Goal: Find specific page/section: Find specific page/section

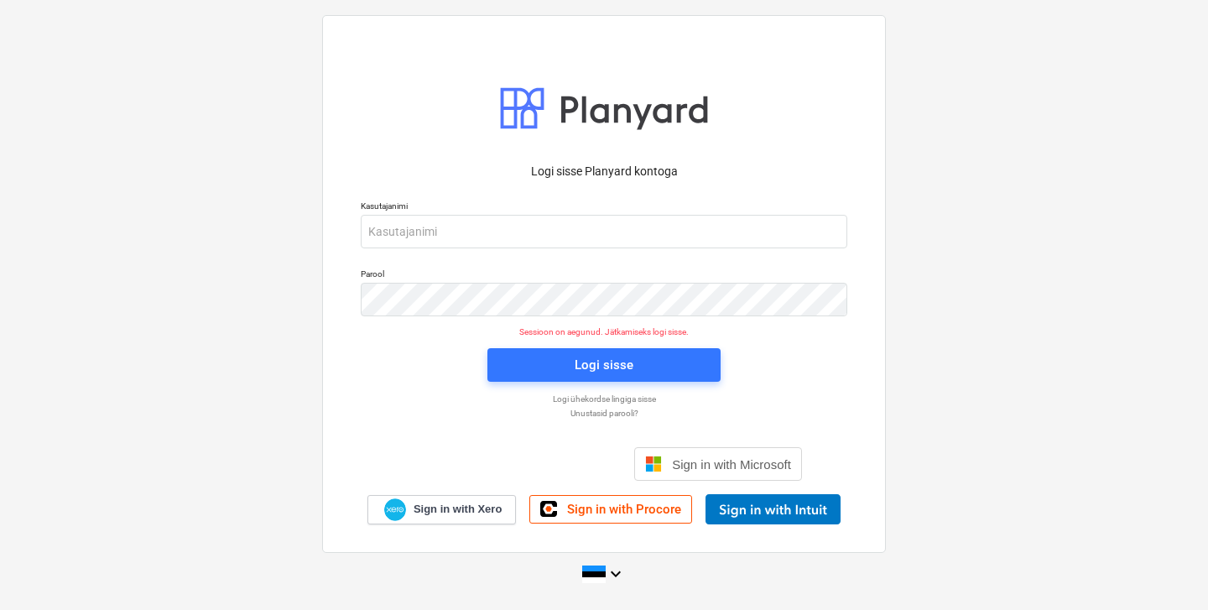
click at [522, 460] on div "Logi sisse Google’i kontoga. Avaneb uuel vahelehel" at bounding box center [513, 464] width 215 height 37
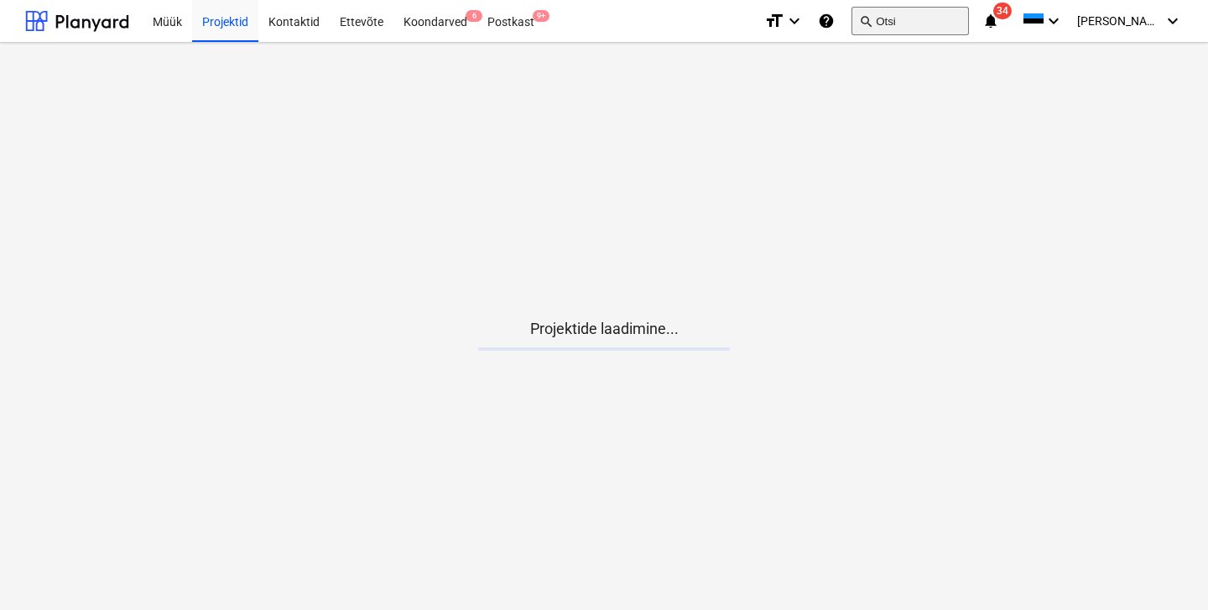
click at [947, 23] on button "search Otsi" at bounding box center [910, 21] width 117 height 29
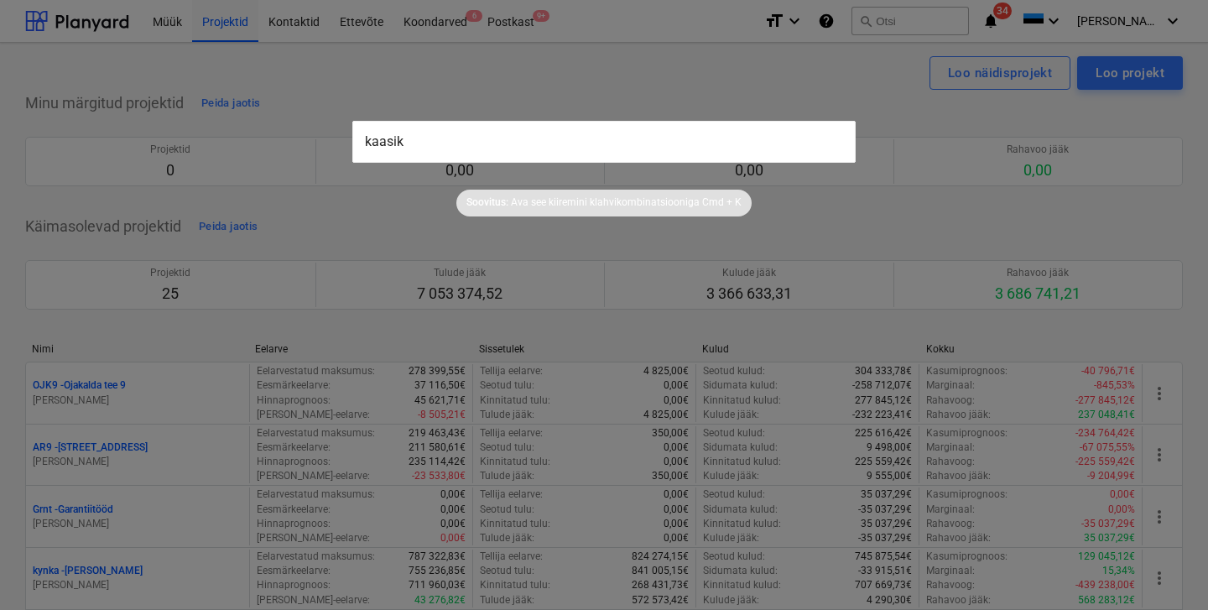
type input "kaasiku"
click at [311, 237] on div at bounding box center [604, 305] width 1208 height 610
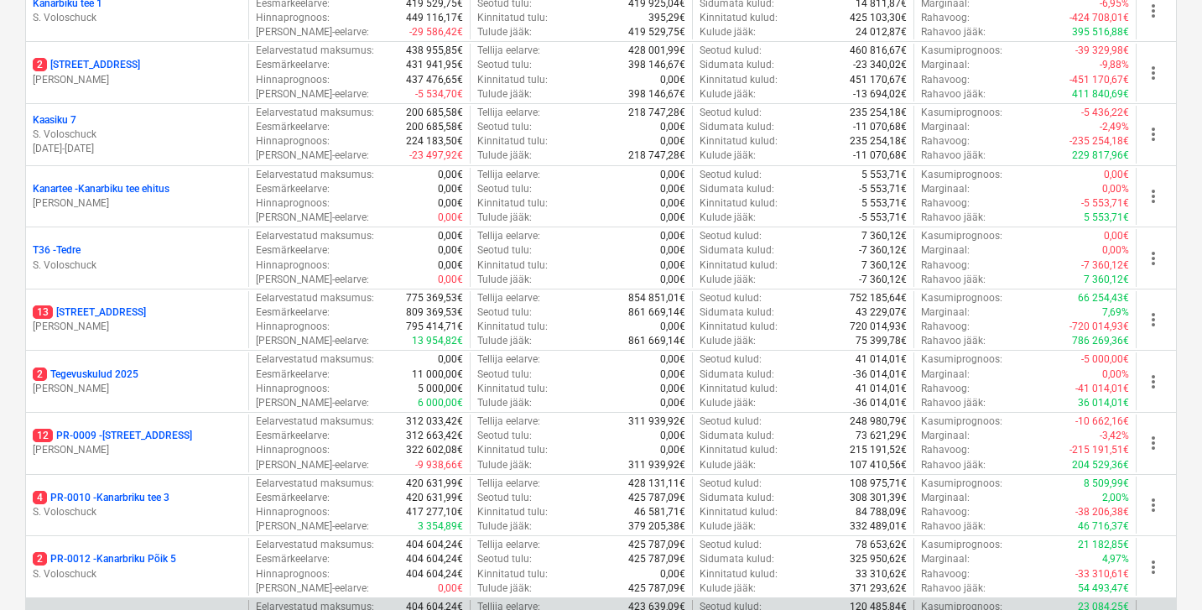
scroll to position [615, 0]
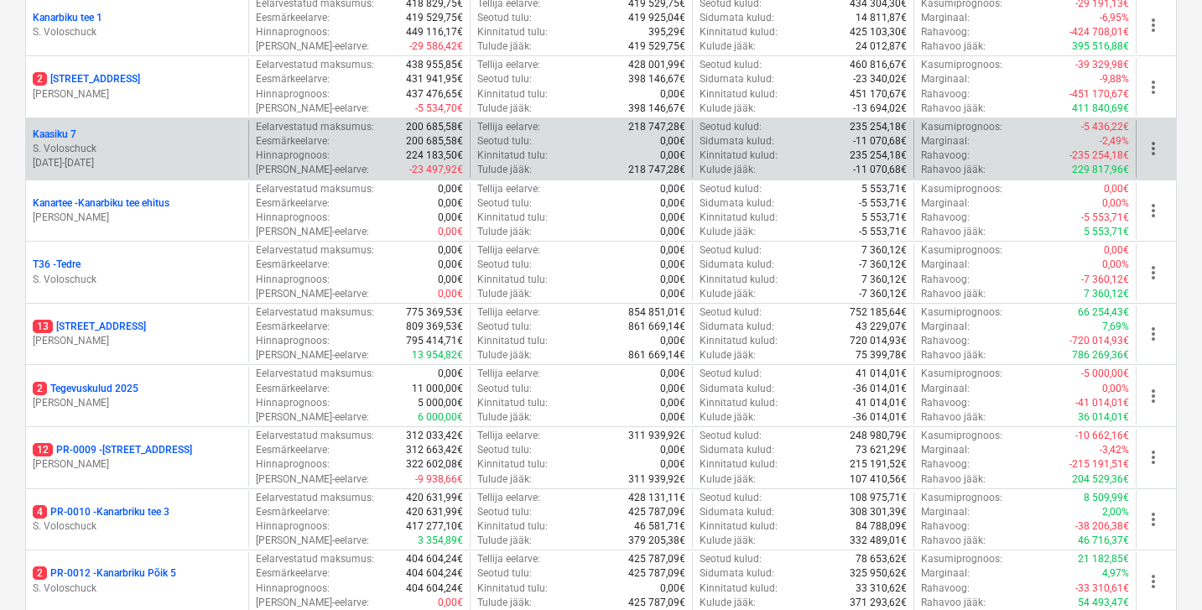
click at [71, 146] on p "S. Voloschuck" at bounding box center [137, 149] width 209 height 14
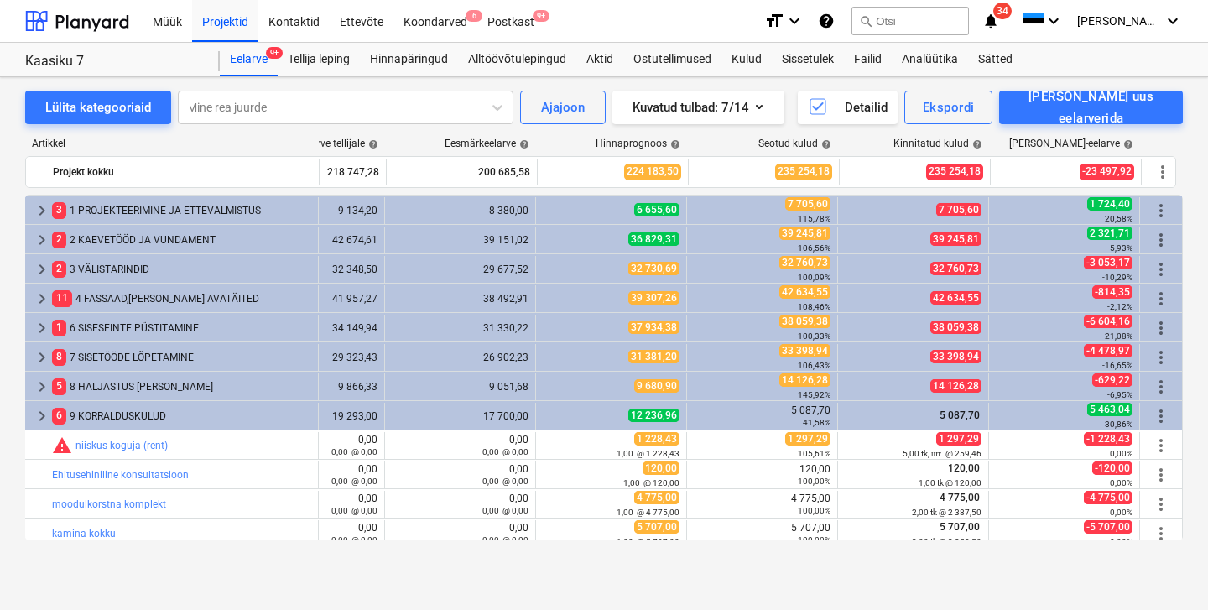
scroll to position [0, 242]
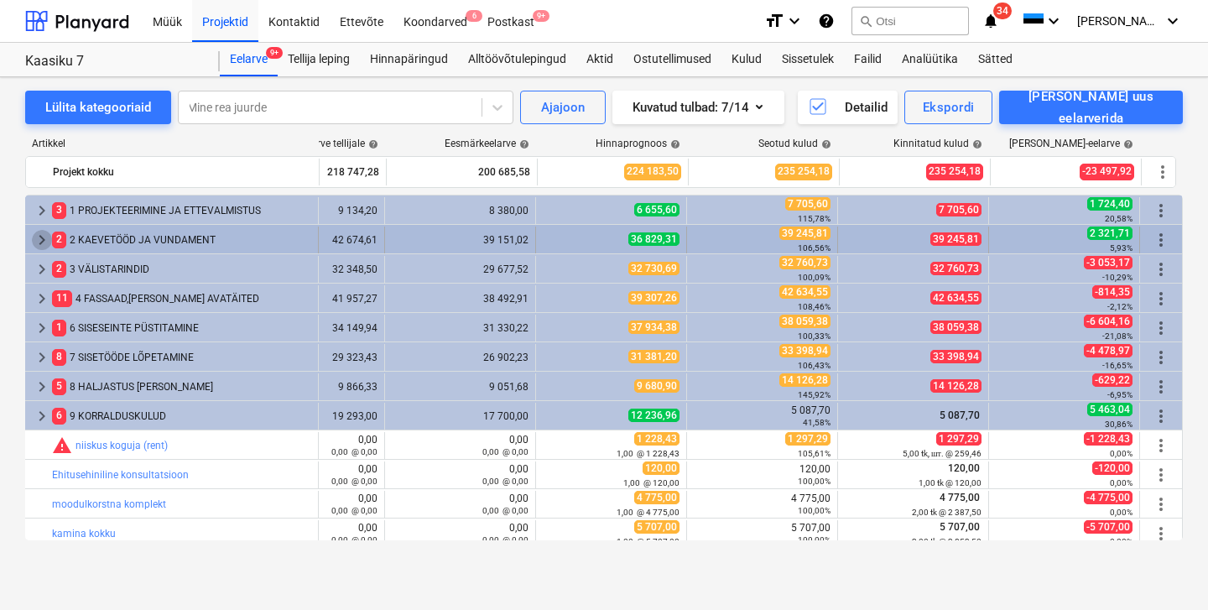
click at [40, 242] on span "keyboard_arrow_right" at bounding box center [42, 240] width 20 height 20
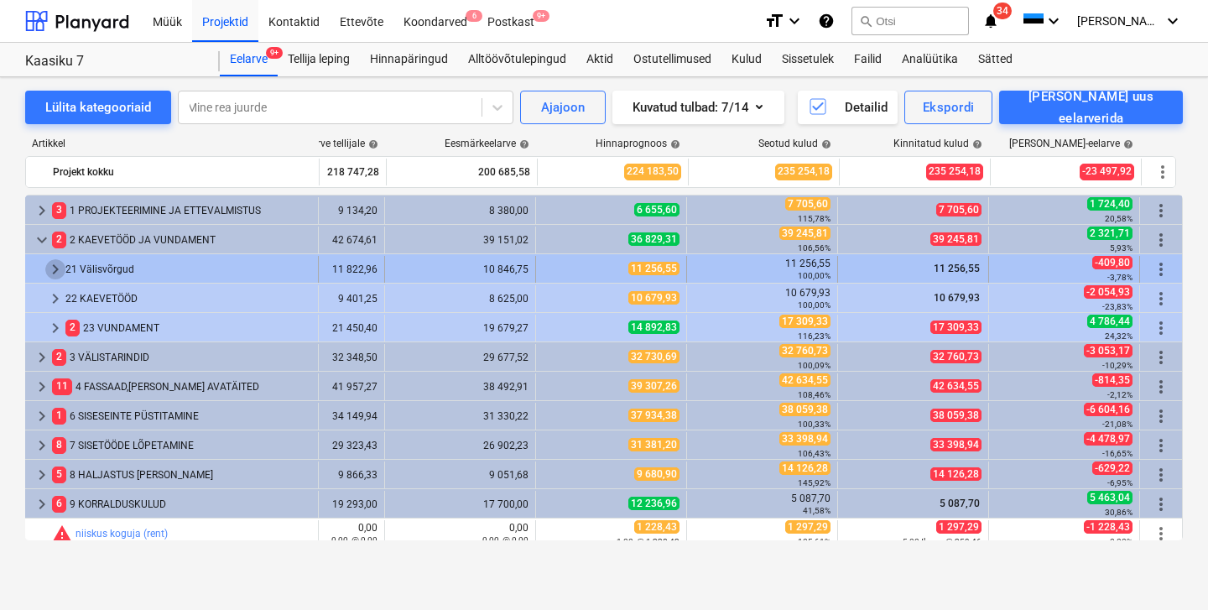
click at [50, 271] on span "keyboard_arrow_right" at bounding box center [55, 269] width 20 height 20
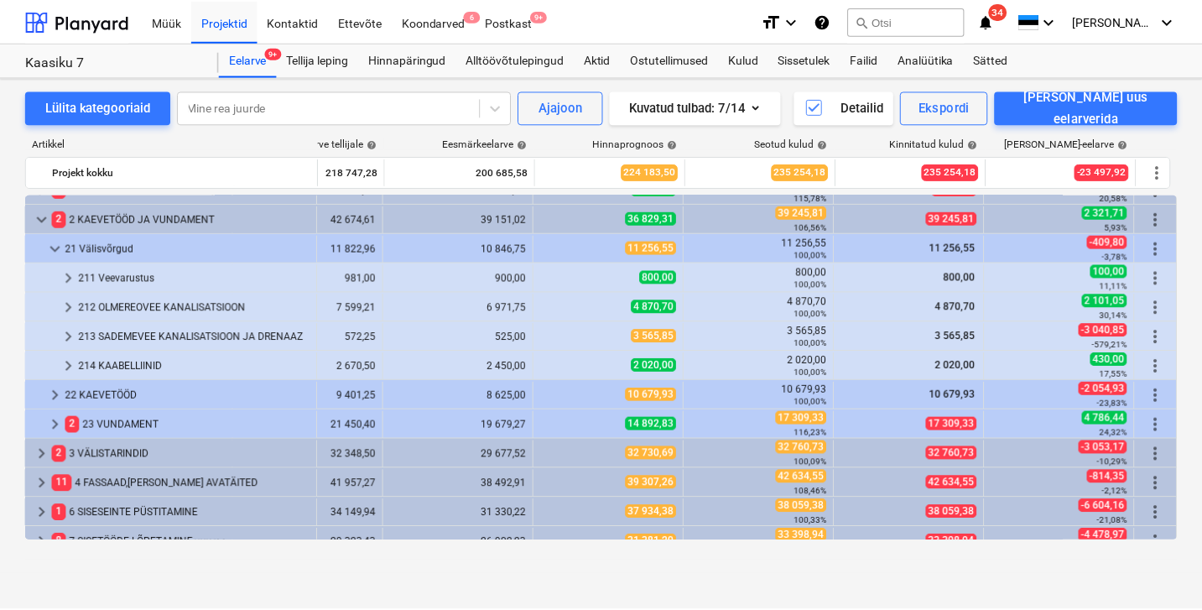
scroll to position [21, 242]
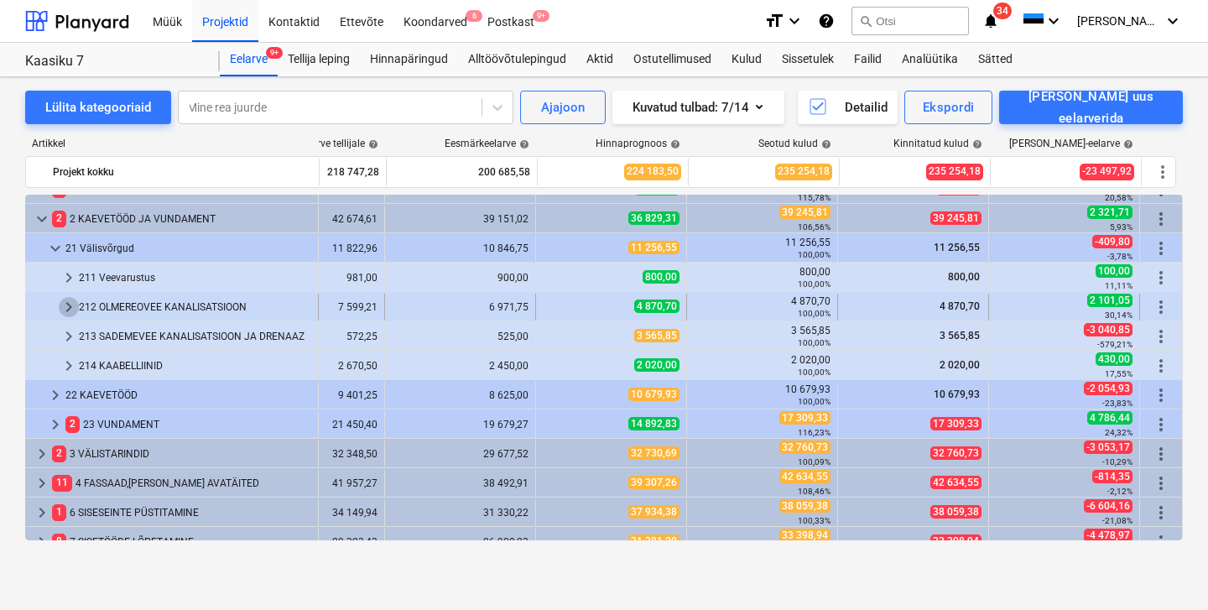
click at [64, 310] on span "keyboard_arrow_right" at bounding box center [69, 307] width 20 height 20
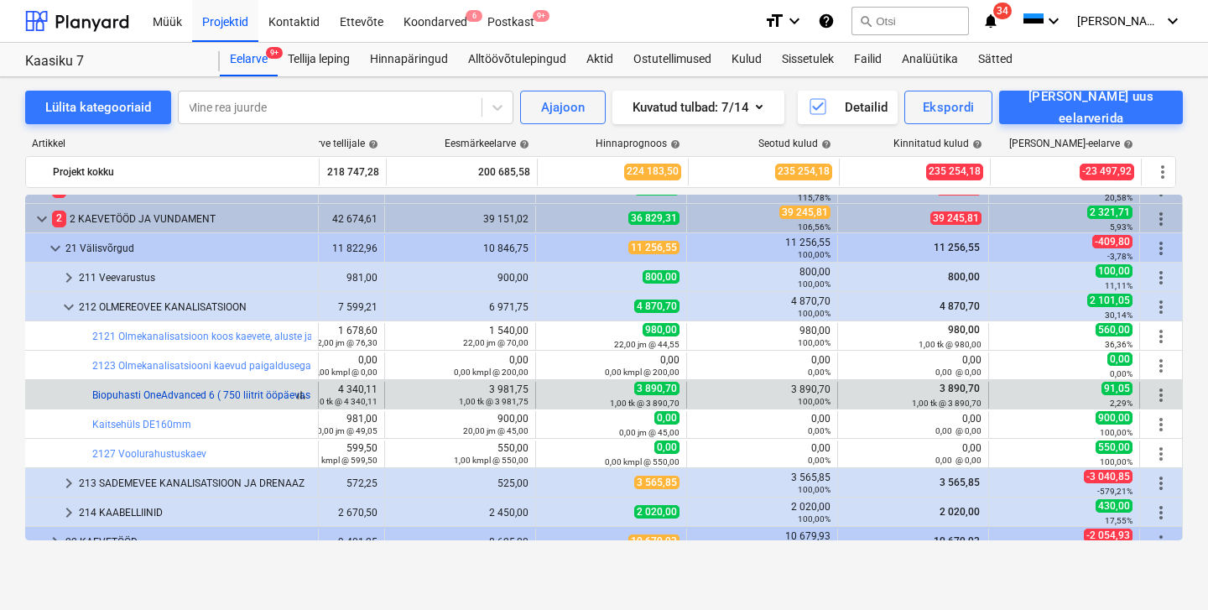
click at [203, 395] on link "Biopuhasti OneAdvanced 6 ( 750 liitrit ööpäevas )" at bounding box center [204, 395] width 224 height 12
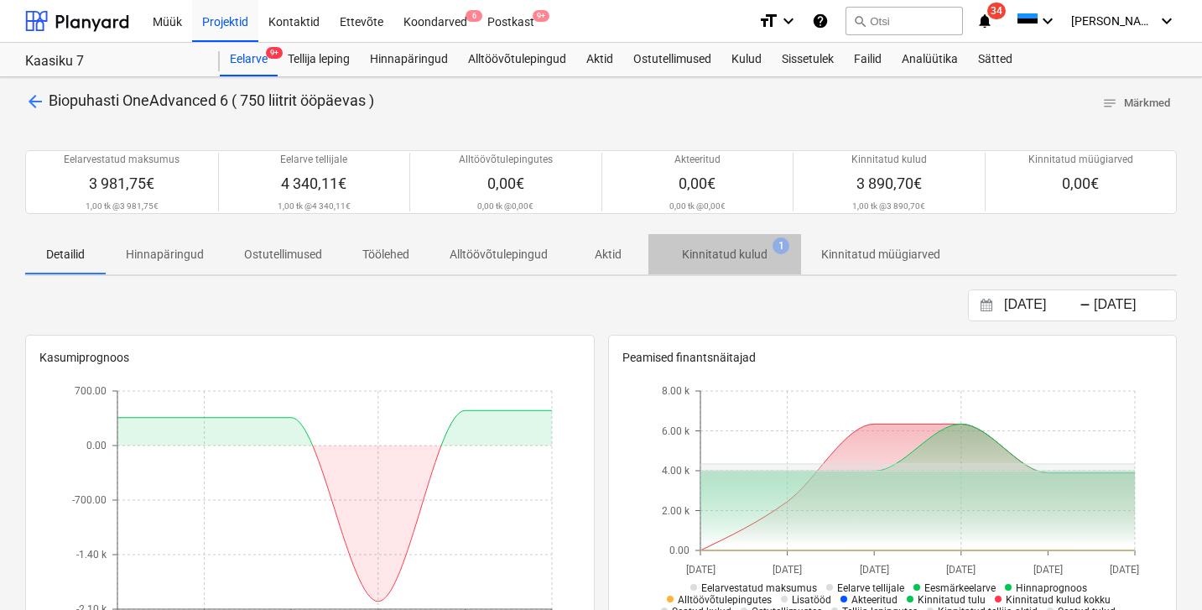
click at [782, 240] on span "1" at bounding box center [781, 245] width 17 height 17
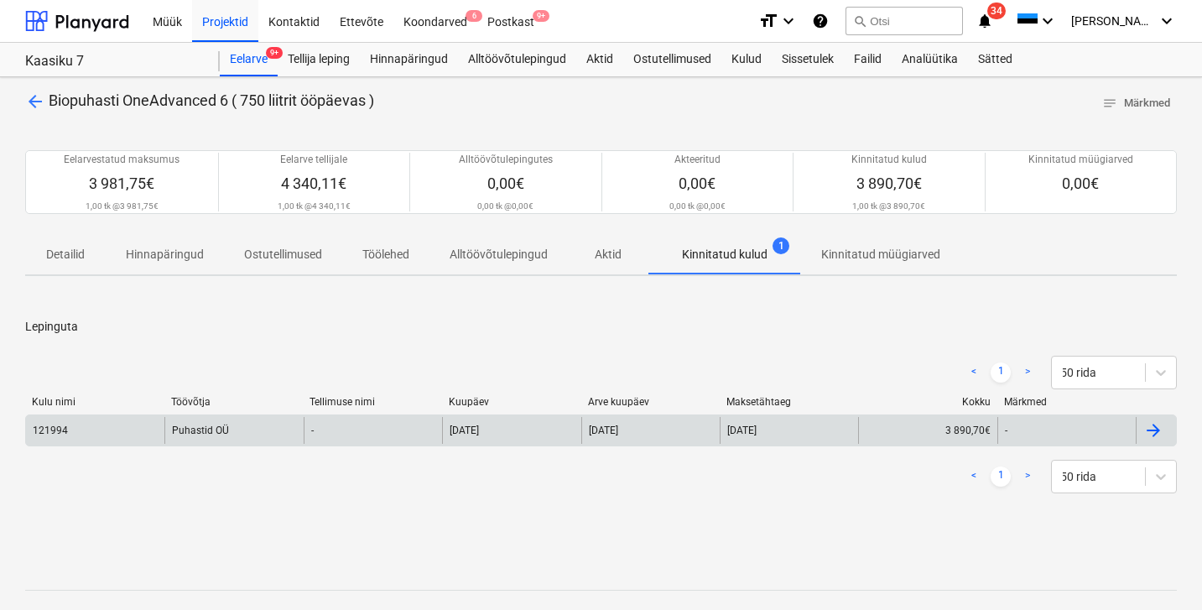
click at [193, 429] on div "Puhastid OÜ" at bounding box center [233, 430] width 138 height 27
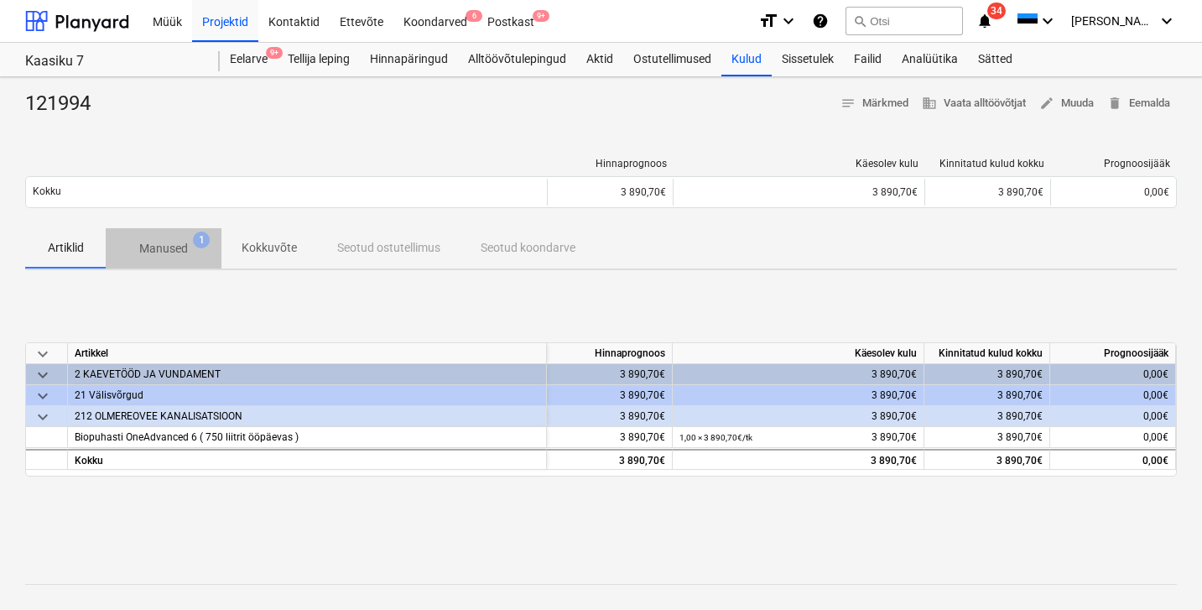
click at [170, 248] on p "Manused" at bounding box center [163, 249] width 49 height 18
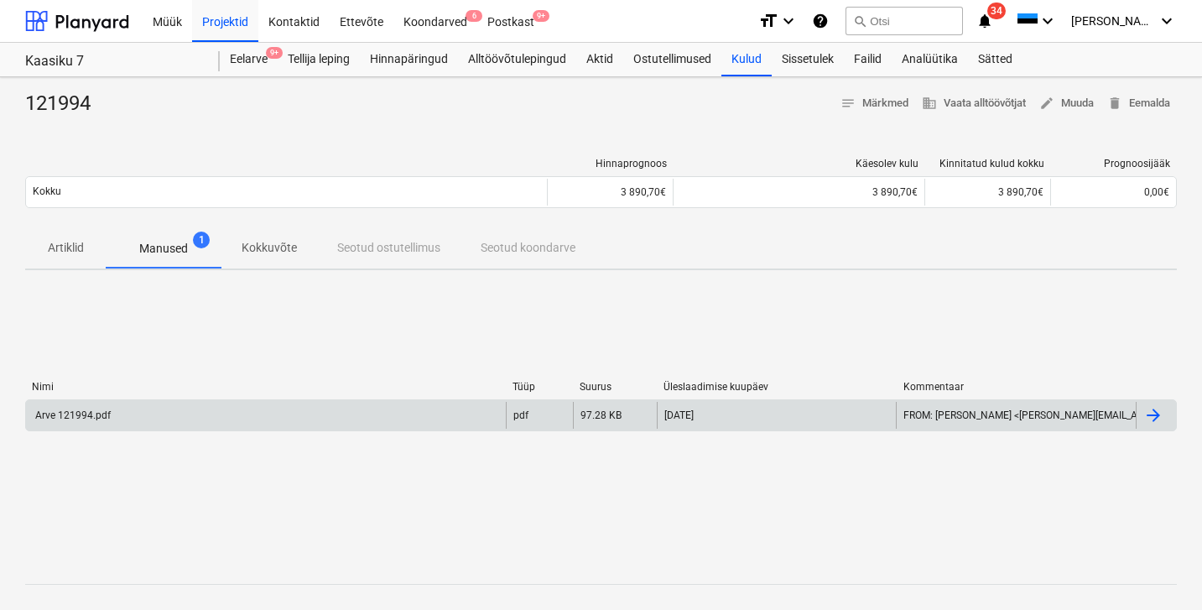
click at [105, 415] on div "Arve 121994.pdf" at bounding box center [72, 415] width 78 height 12
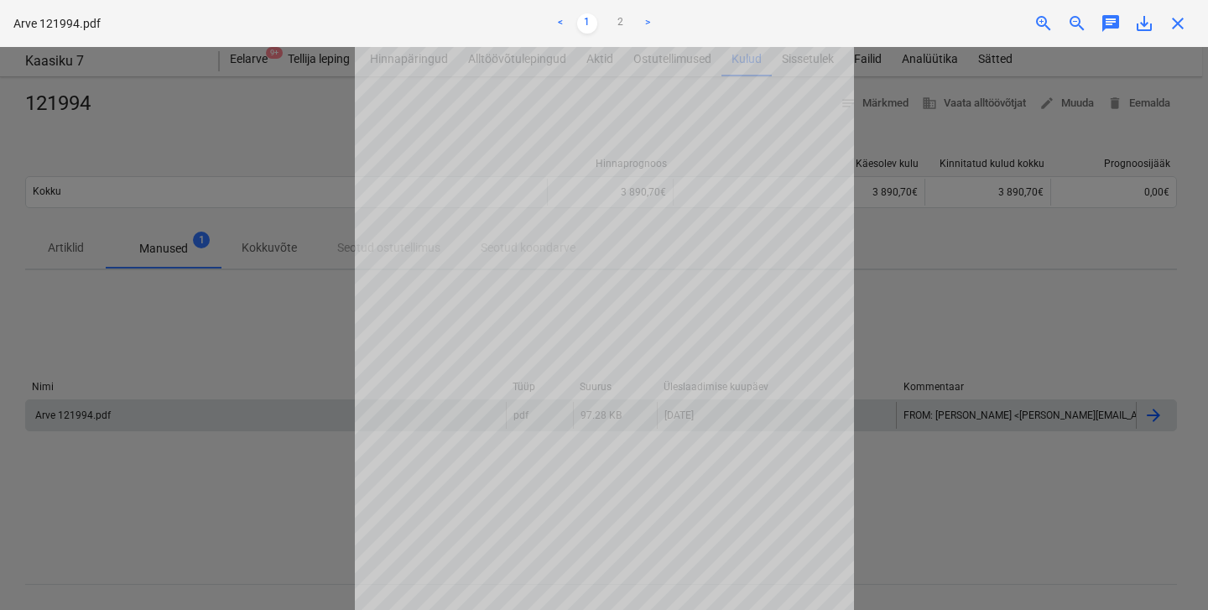
click at [1180, 17] on span "close" at bounding box center [1178, 23] width 20 height 20
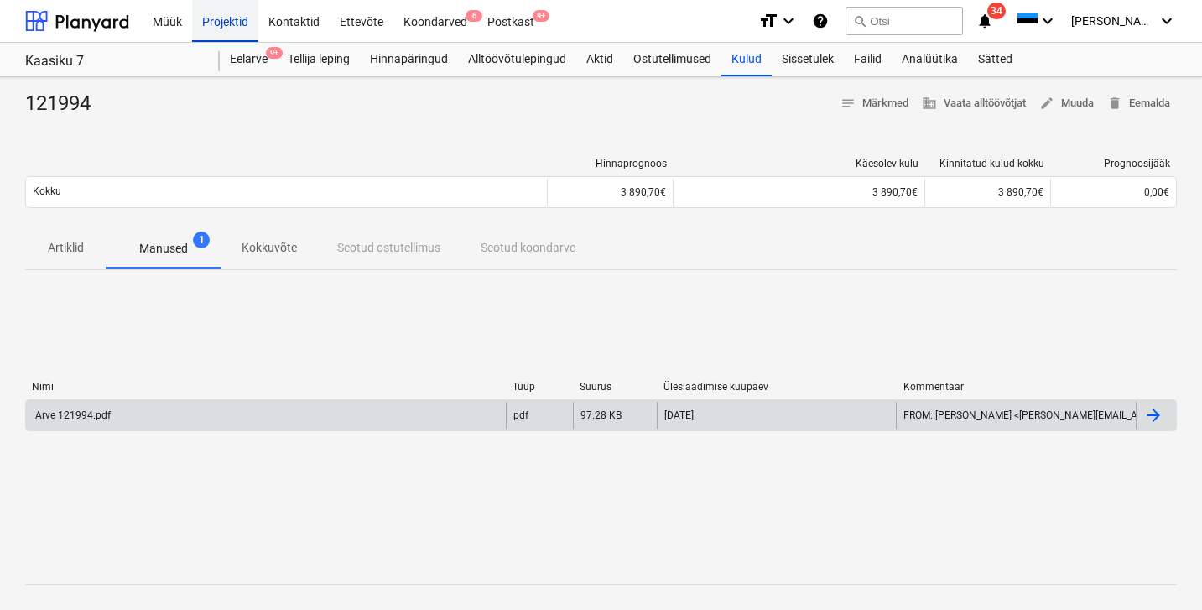
click at [237, 28] on div "Projektid" at bounding box center [225, 20] width 66 height 43
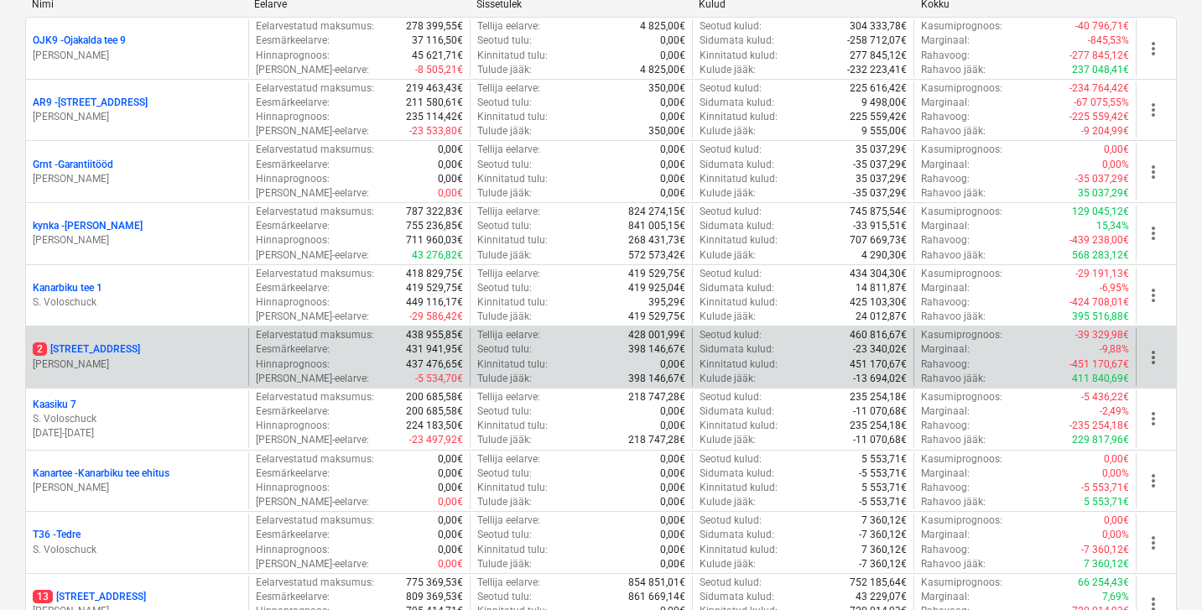
scroll to position [370, 0]
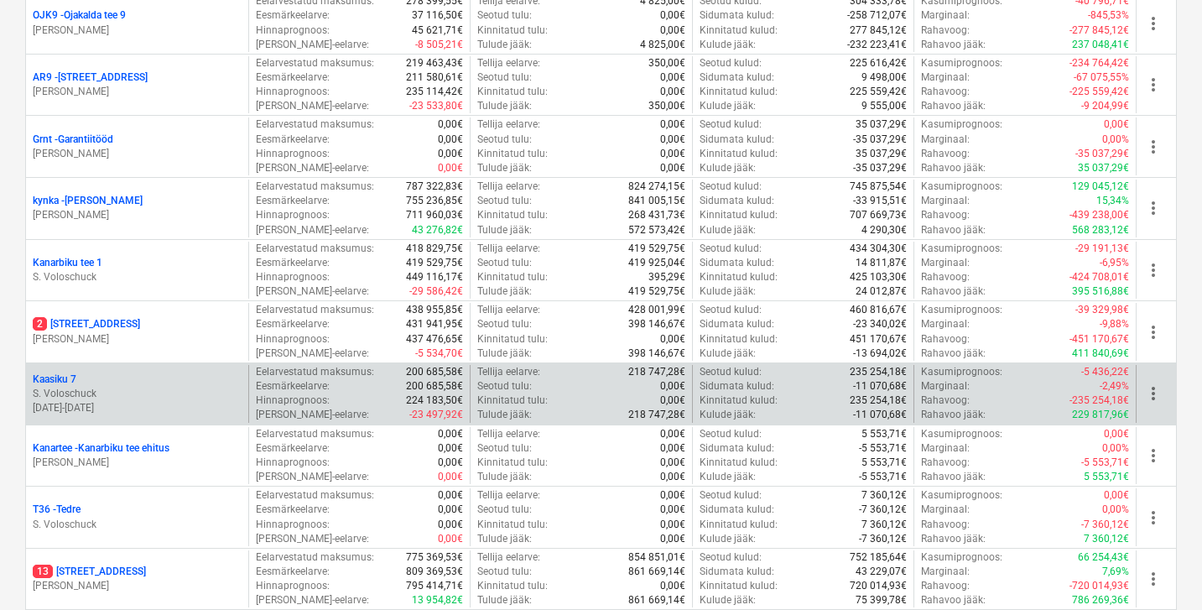
click at [67, 374] on p "Kaasiku 7" at bounding box center [55, 380] width 44 height 14
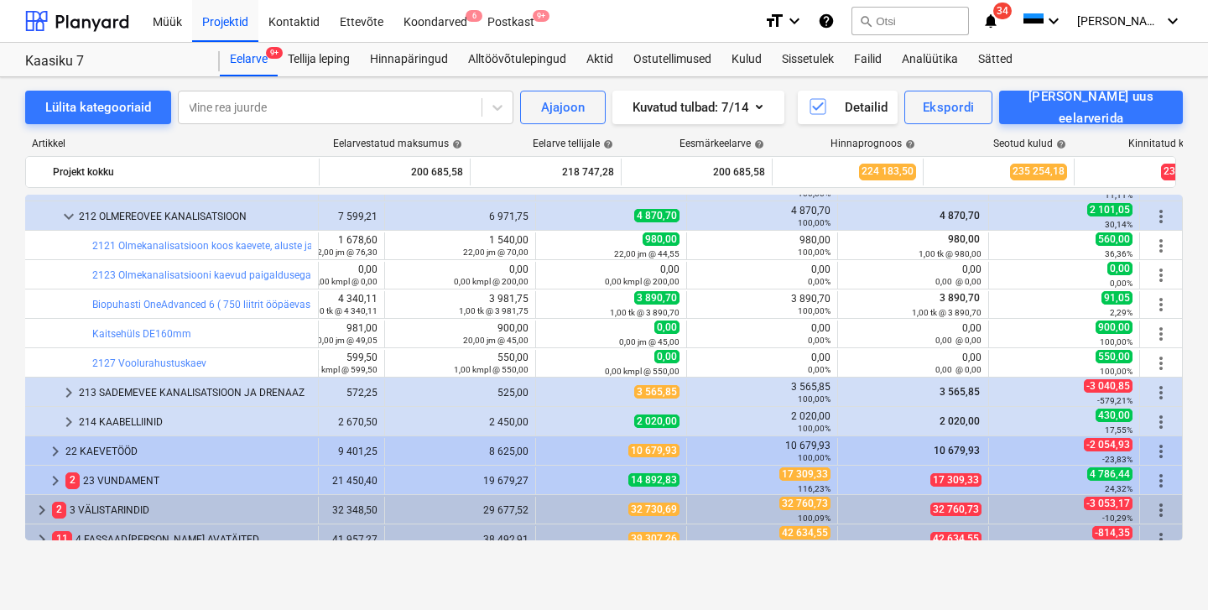
scroll to position [154, 241]
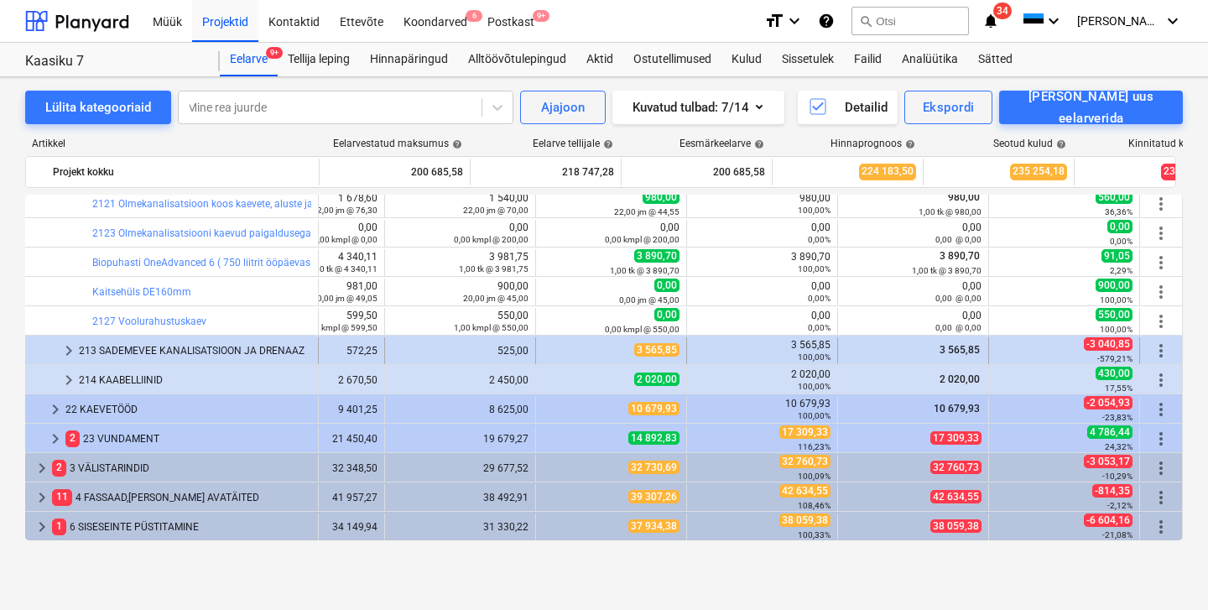
click at [77, 345] on span "keyboard_arrow_right" at bounding box center [69, 351] width 20 height 20
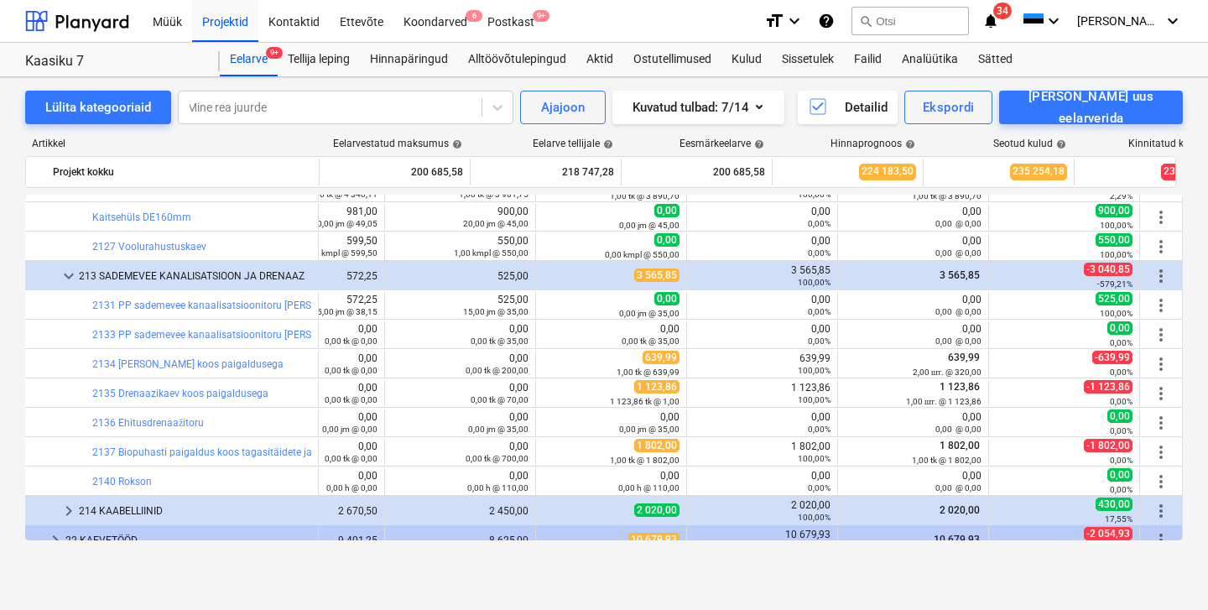
scroll to position [248, 241]
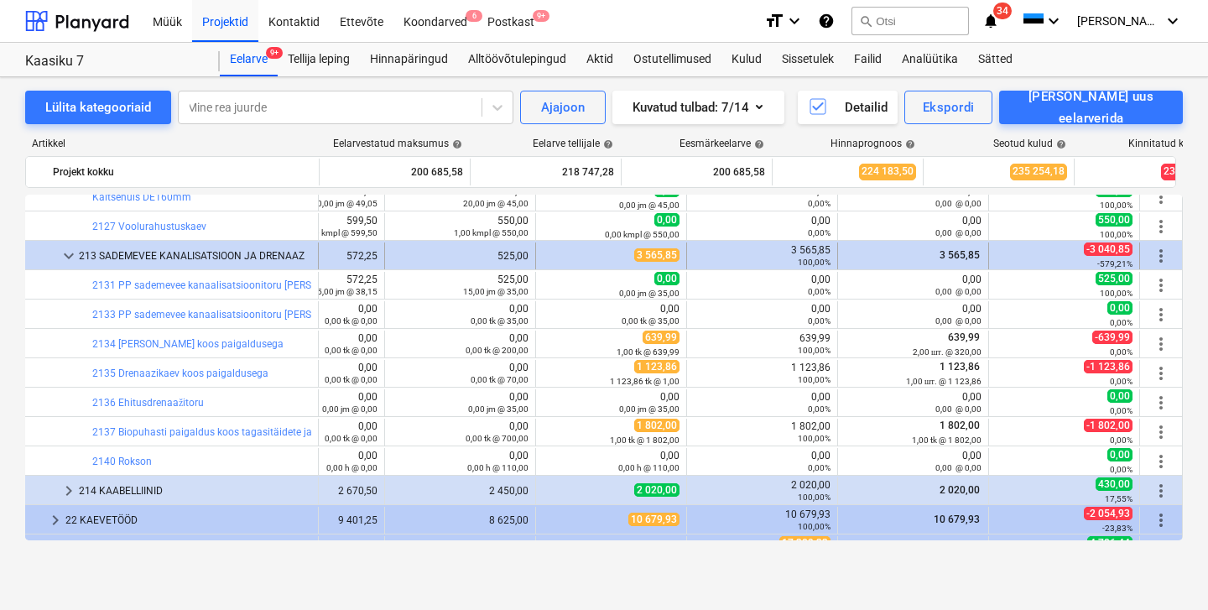
click at [69, 252] on span "keyboard_arrow_down" at bounding box center [69, 256] width 20 height 20
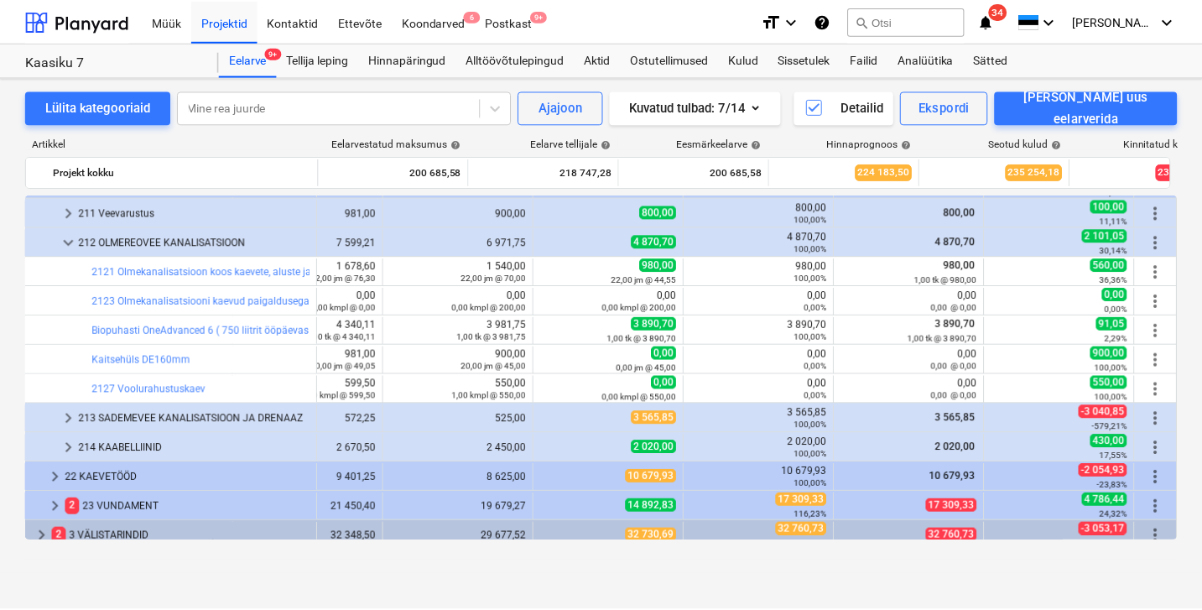
scroll to position [76, 242]
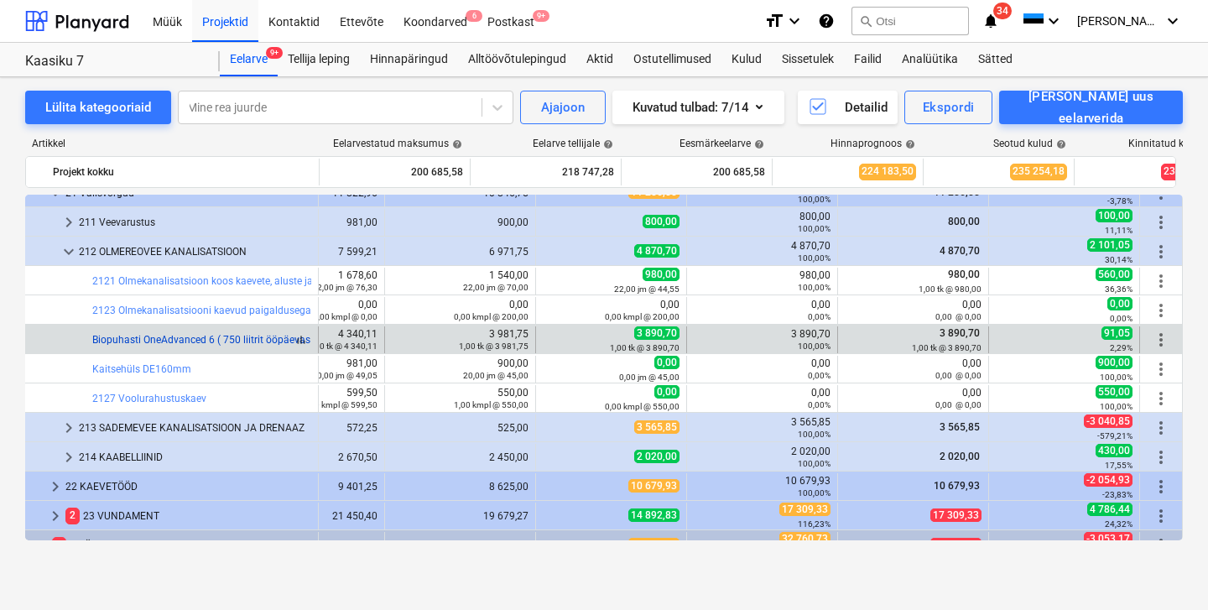
click at [174, 338] on link "Biopuhasti OneAdvanced 6 ( 750 liitrit ööpäevas )" at bounding box center [204, 340] width 224 height 12
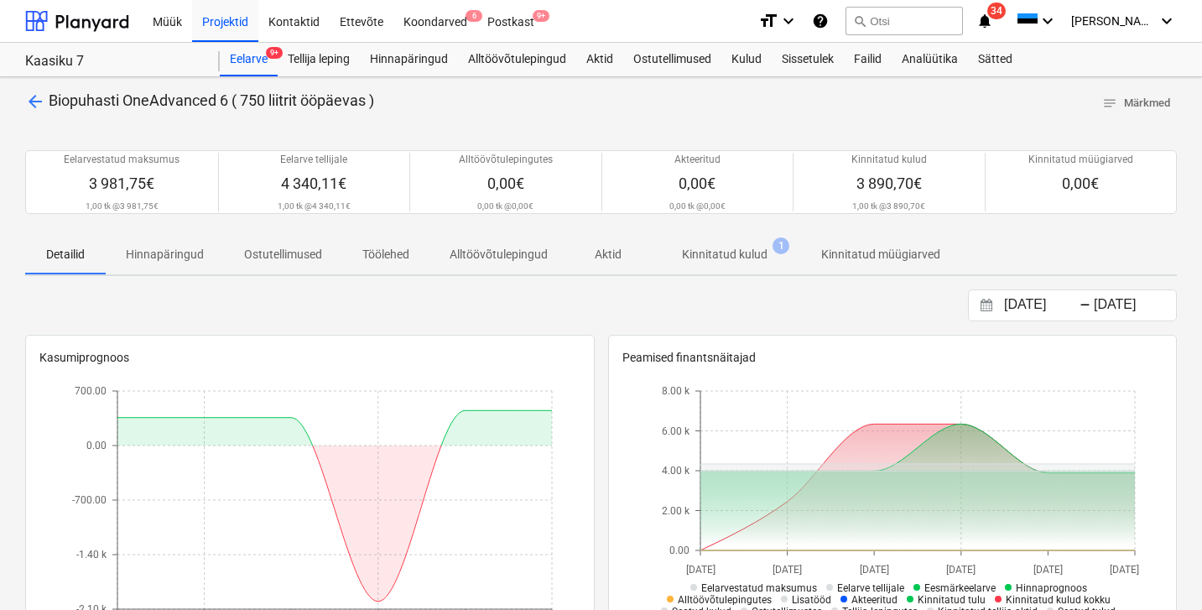
click at [718, 249] on p "Kinnitatud kulud" at bounding box center [725, 255] width 86 height 18
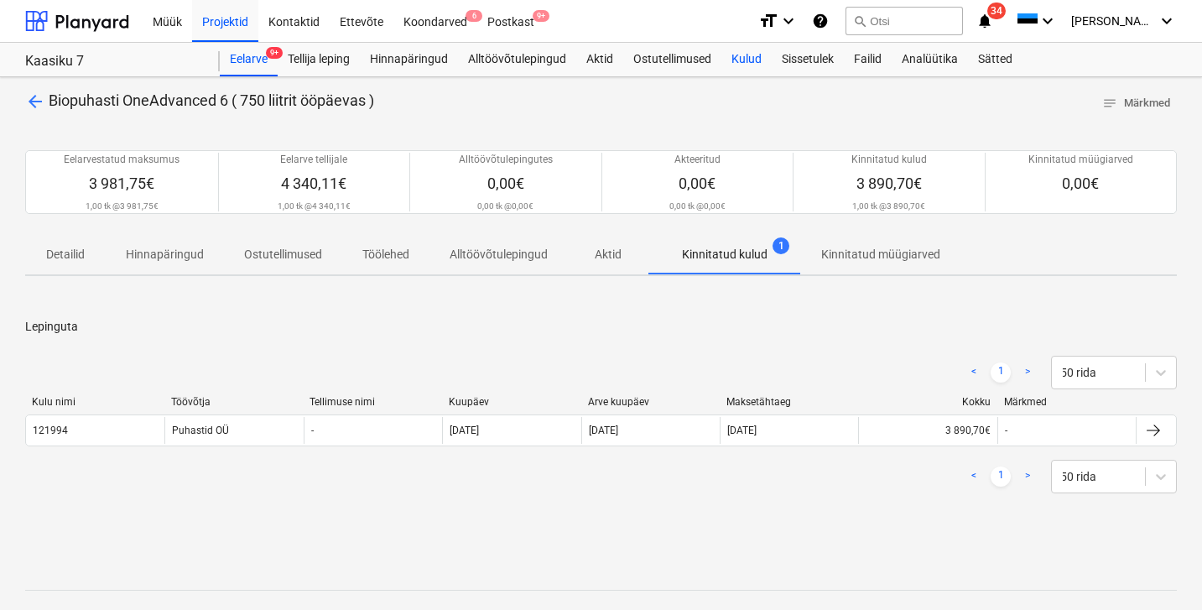
click at [743, 53] on div "Kulud" at bounding box center [747, 60] width 50 height 34
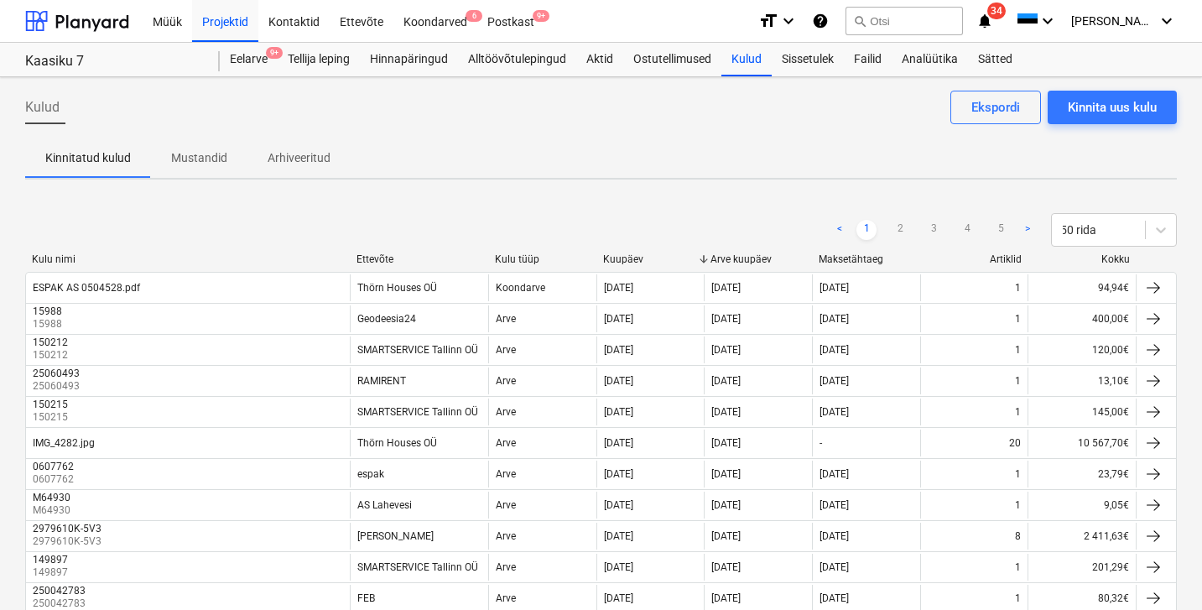
click at [363, 253] on div at bounding box center [350, 259] width 30 height 12
click at [367, 263] on div "Ettevõte" at bounding box center [419, 259] width 125 height 12
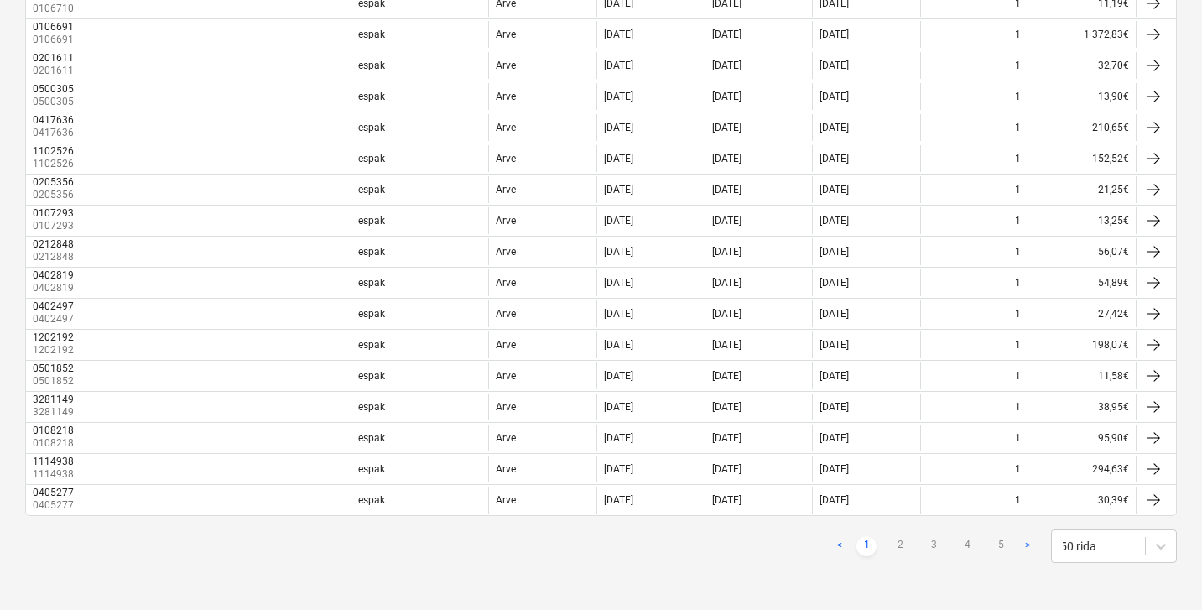
scroll to position [1309, 0]
click at [900, 545] on link "2" at bounding box center [900, 546] width 20 height 20
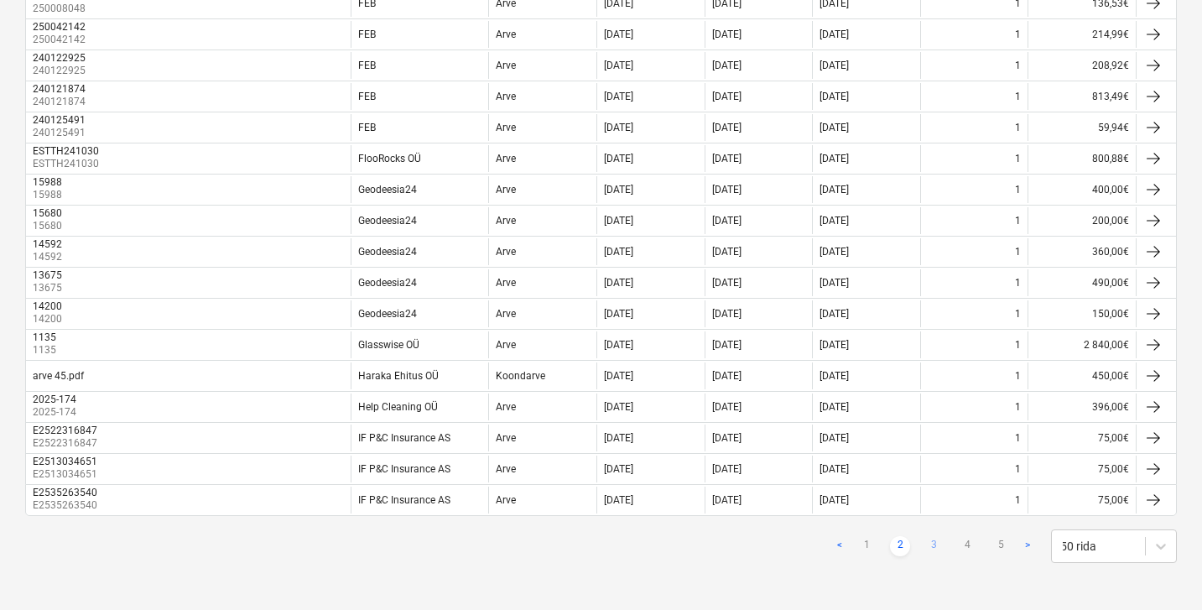
click at [938, 545] on link "3" at bounding box center [934, 546] width 20 height 20
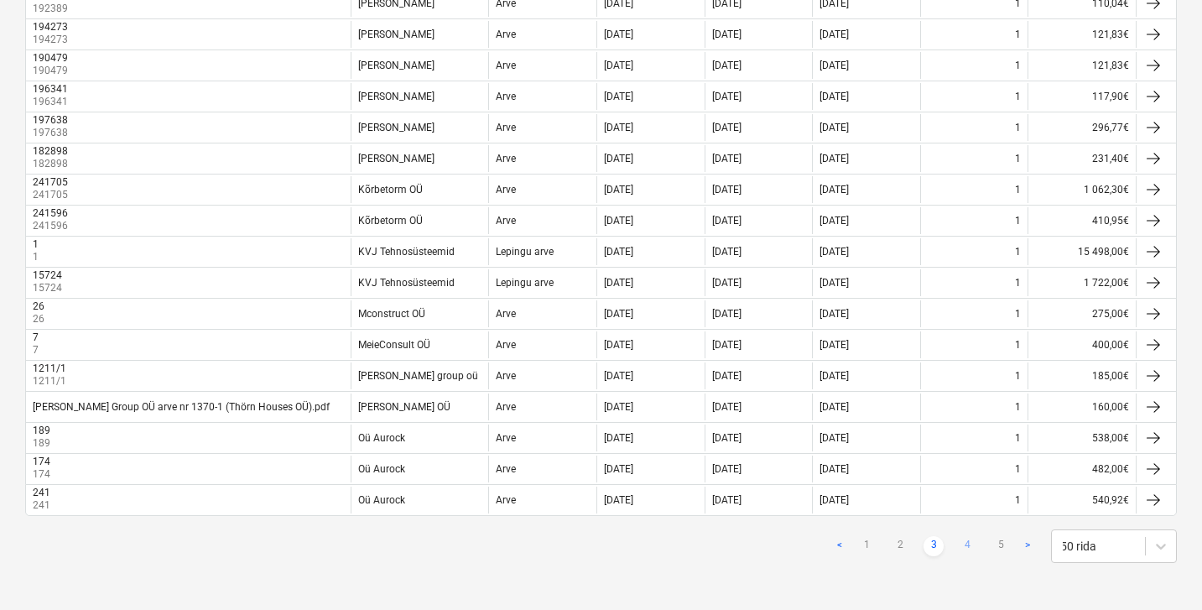
click at [966, 545] on link "4" at bounding box center [967, 546] width 20 height 20
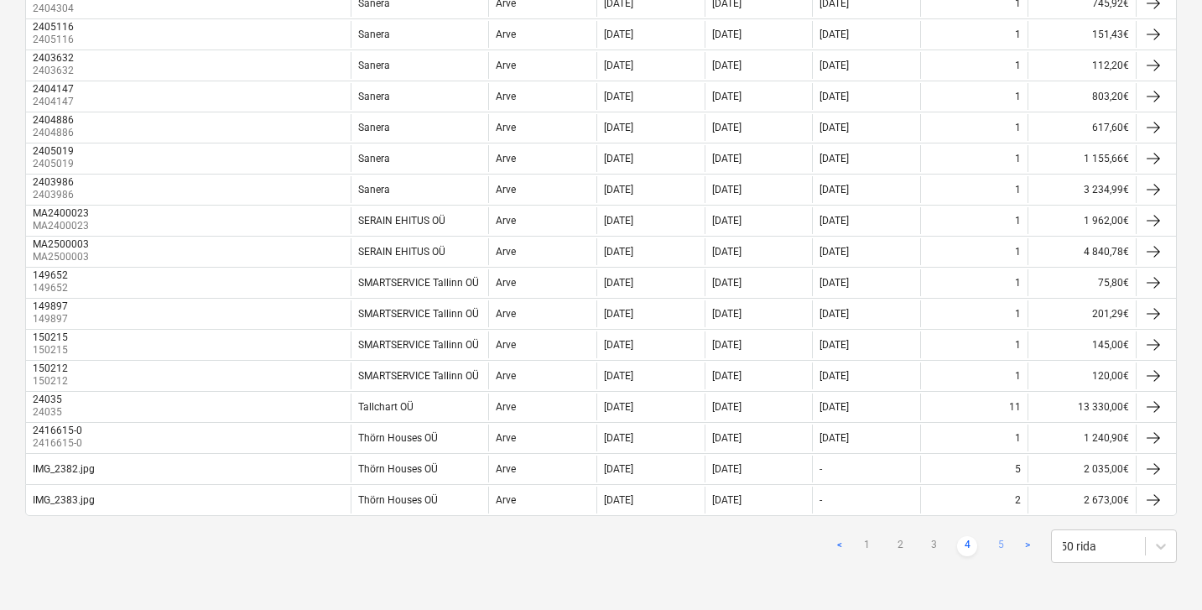
click at [1000, 539] on link "5" at bounding box center [1001, 546] width 20 height 20
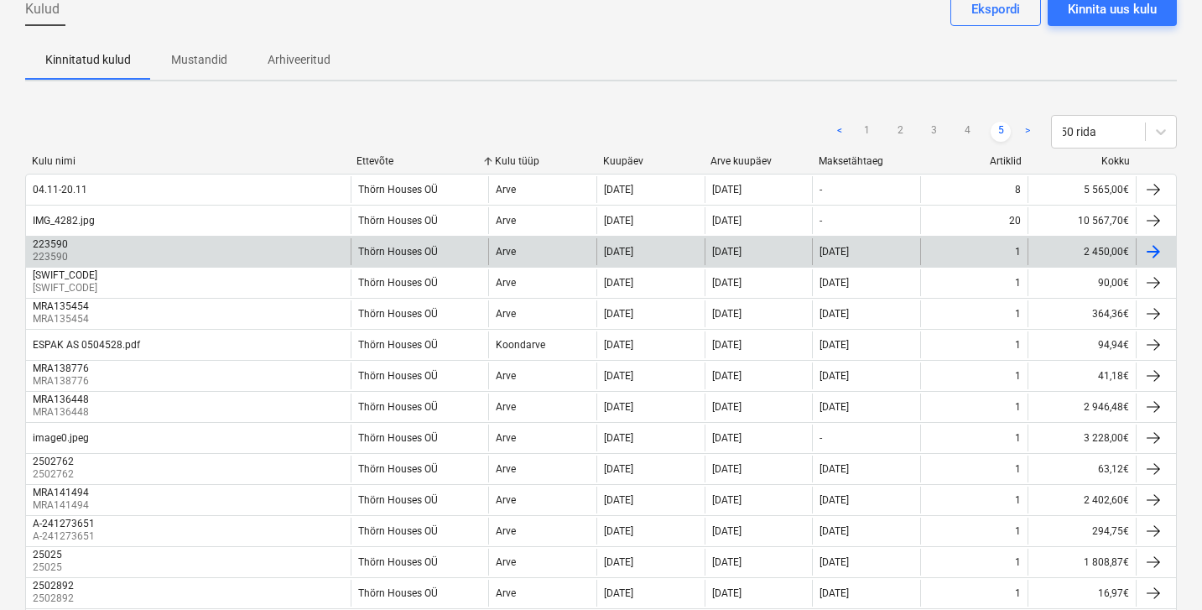
scroll to position [103, 0]
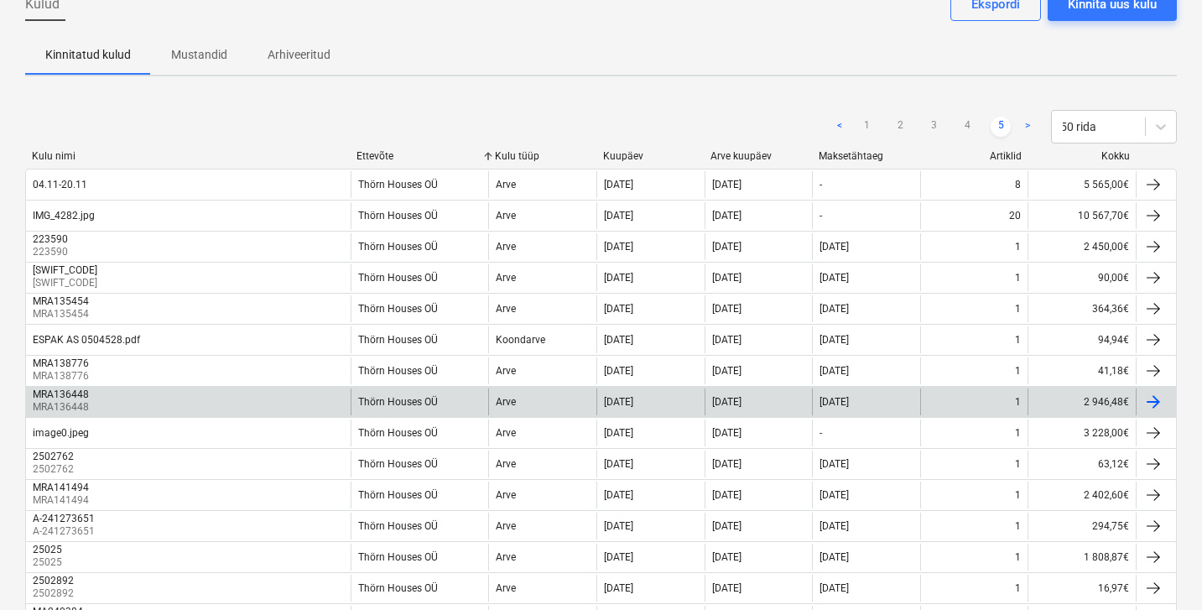
click at [406, 394] on div "Thörn Houses OÜ" at bounding box center [420, 401] width 138 height 27
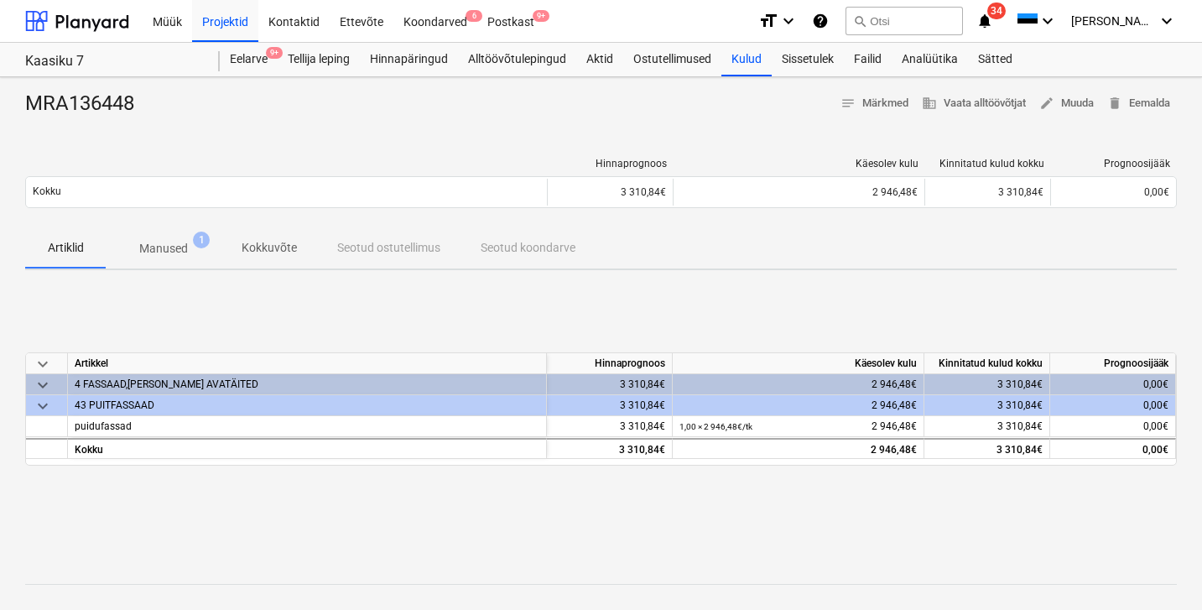
click at [159, 245] on p "Manused" at bounding box center [163, 249] width 49 height 18
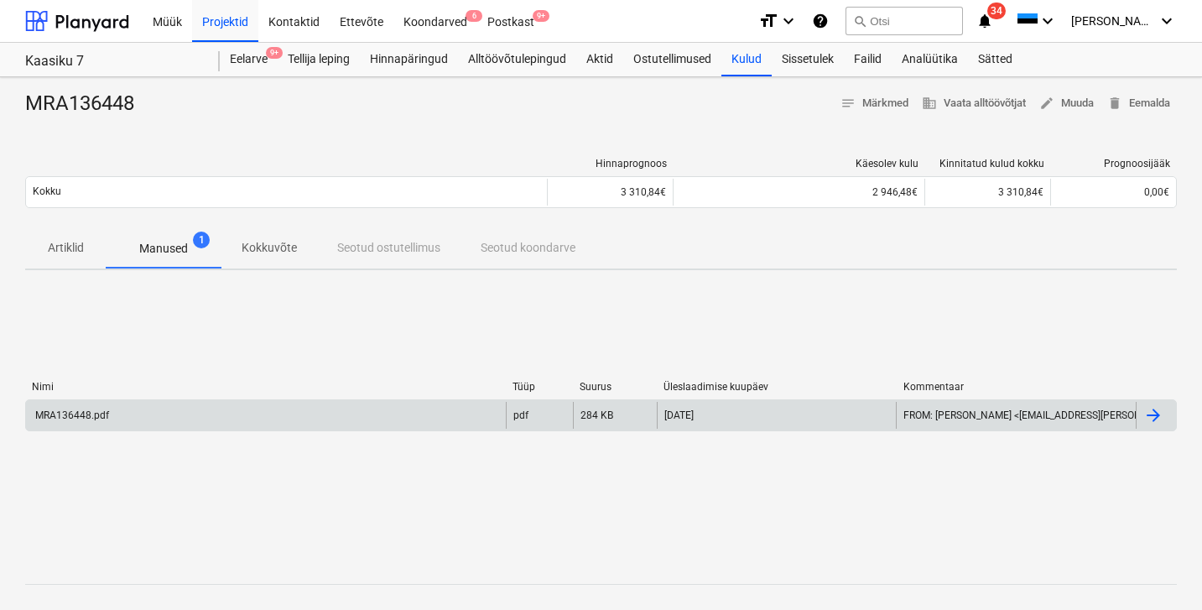
click at [69, 430] on div "MRA136448.pdf pdf 284 KB [DATE] FROM: [PERSON_NAME] <[EMAIL_ADDRESS][PERSON_NAM…" at bounding box center [601, 415] width 1152 height 32
click at [71, 410] on div "MRA136448.pdf" at bounding box center [71, 415] width 76 height 12
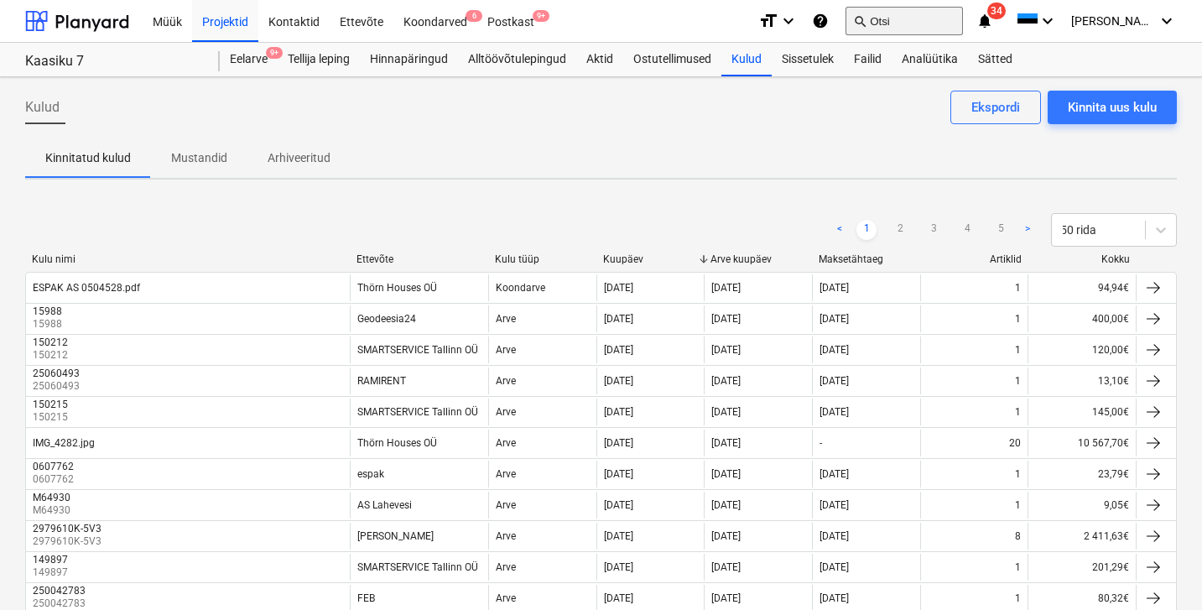
click at [946, 15] on button "search Otsi" at bounding box center [904, 21] width 117 height 29
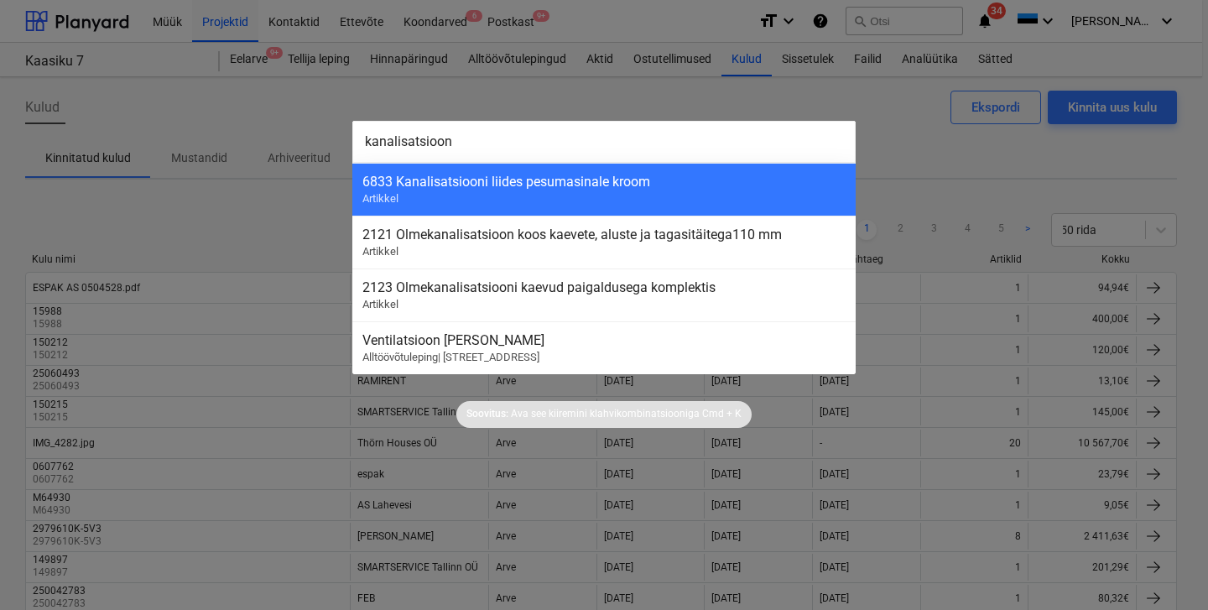
drag, startPoint x: 571, startPoint y: 134, endPoint x: 122, endPoint y: 141, distance: 448.1
click at [151, 133] on div "kanalisatsioon 6833 Kanalisatsiooni liides pesumasinale kroom Artikkel 2121 Olm…" at bounding box center [604, 305] width 1208 height 610
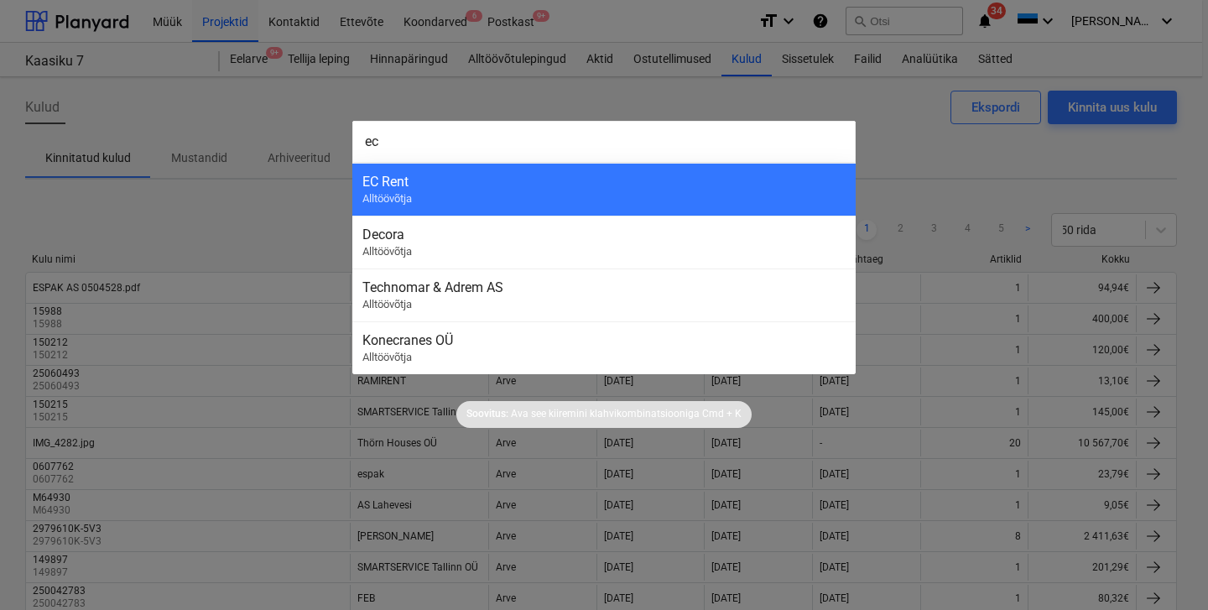
type input "e"
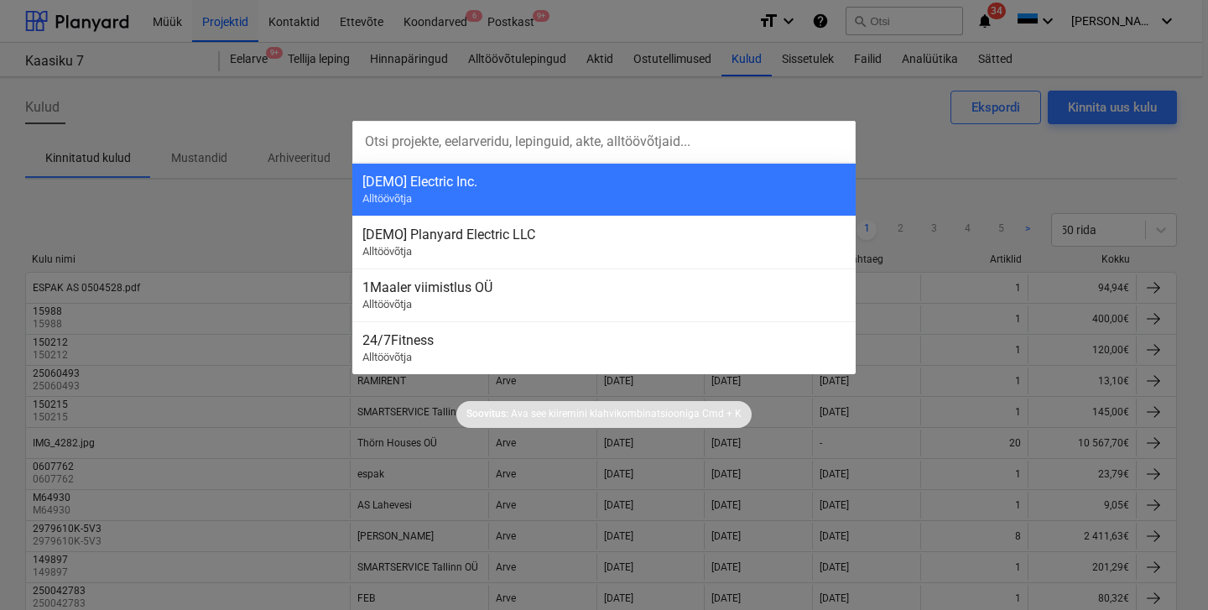
click at [153, 112] on div at bounding box center [604, 305] width 1208 height 610
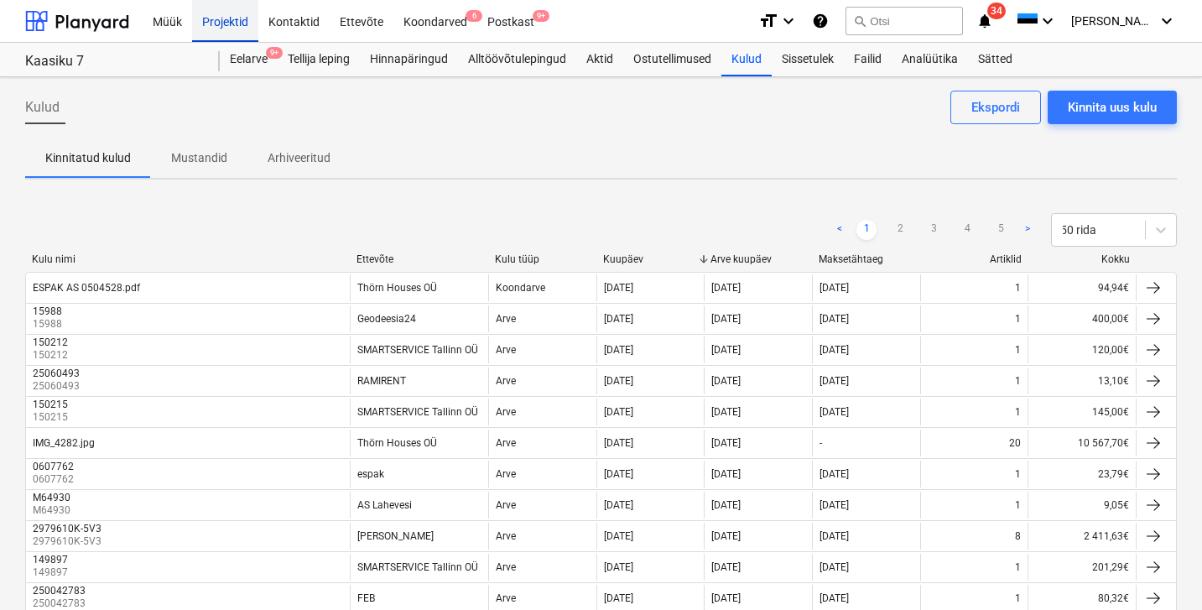
click at [217, 18] on div "Projektid" at bounding box center [225, 20] width 66 height 43
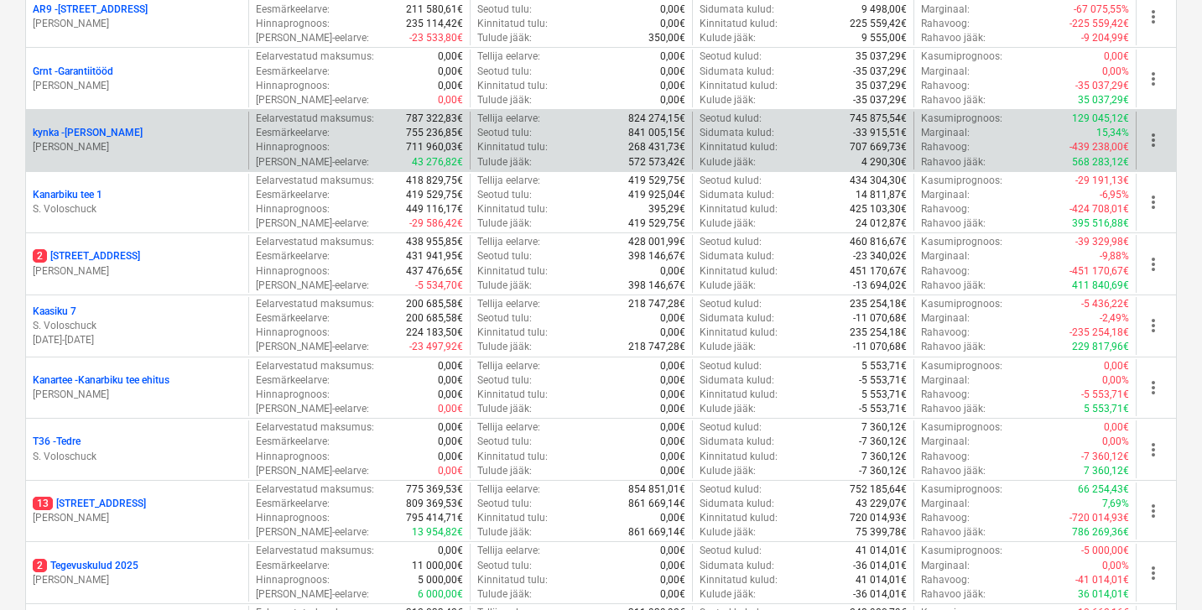
scroll to position [452, 0]
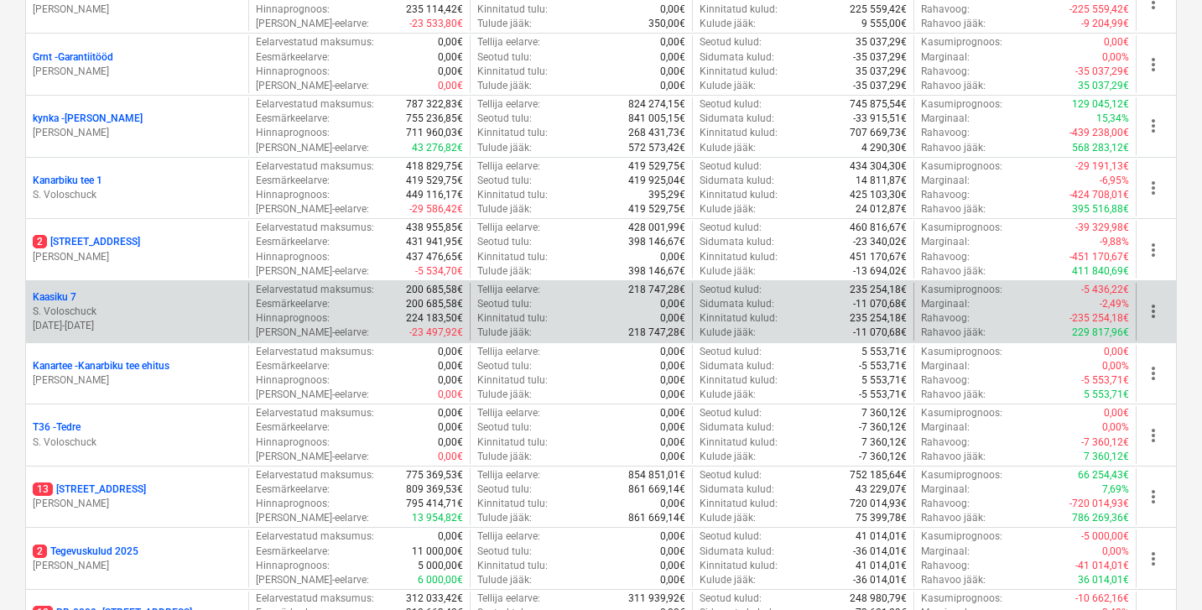
click at [49, 305] on p "S. Voloschuck" at bounding box center [137, 312] width 209 height 14
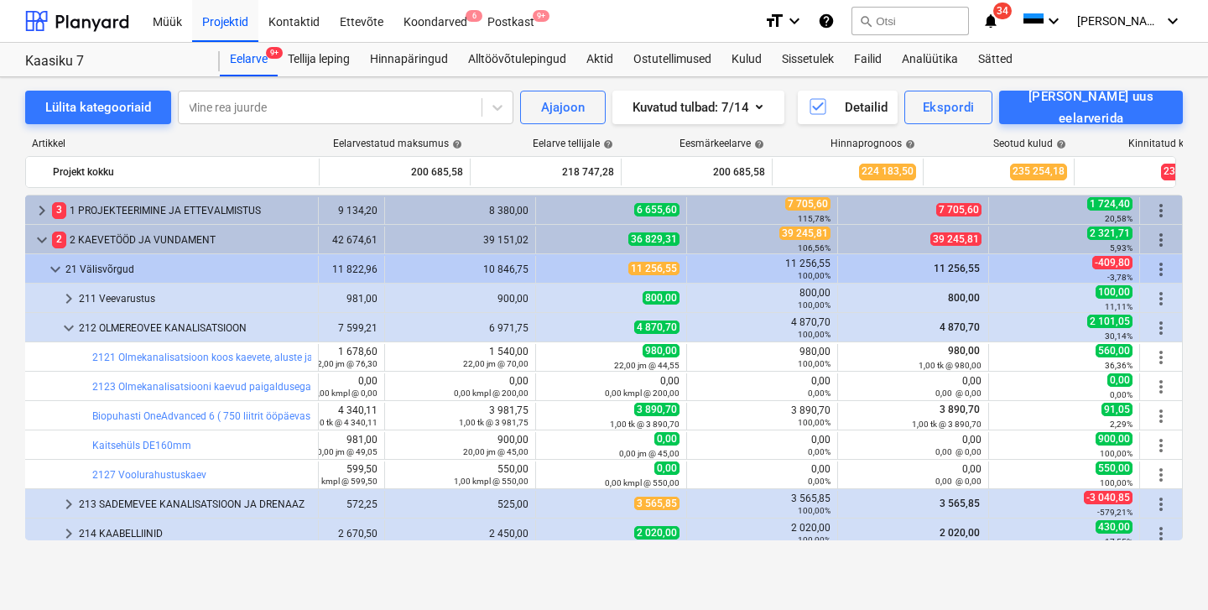
scroll to position [0, 242]
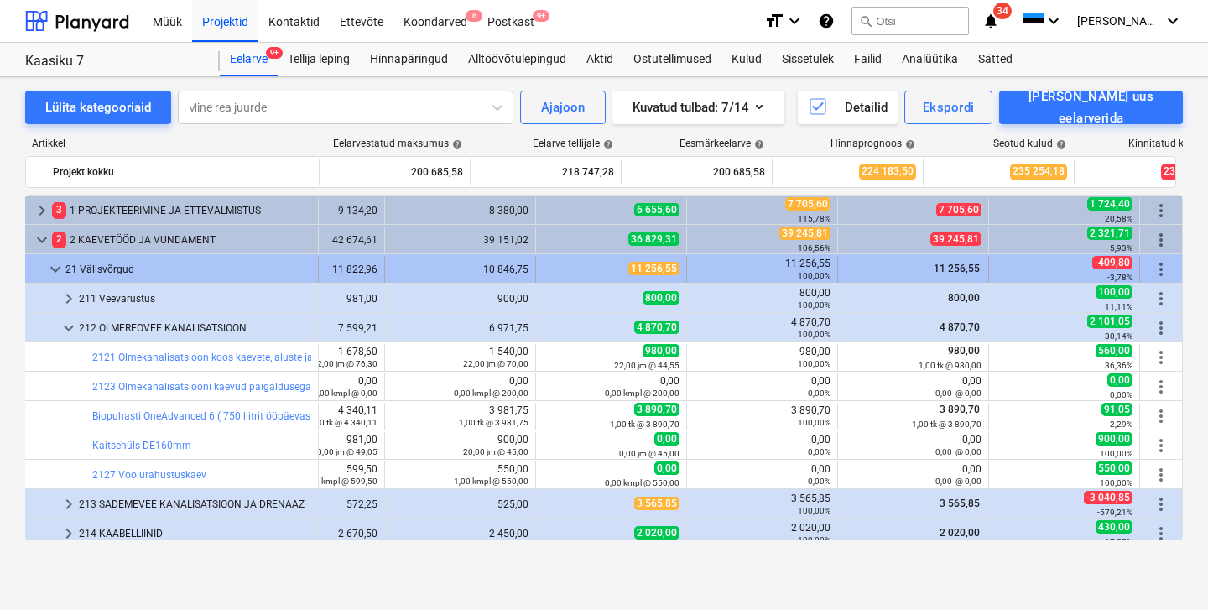
click at [60, 269] on span "keyboard_arrow_down" at bounding box center [55, 269] width 20 height 20
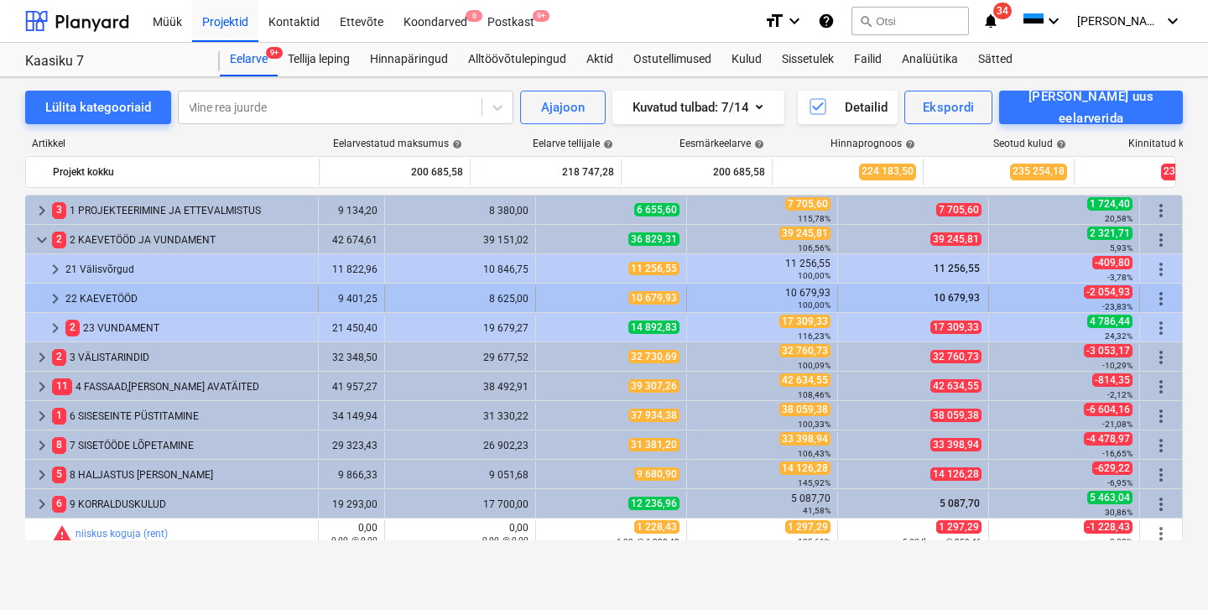
click at [56, 302] on span "keyboard_arrow_right" at bounding box center [55, 299] width 20 height 20
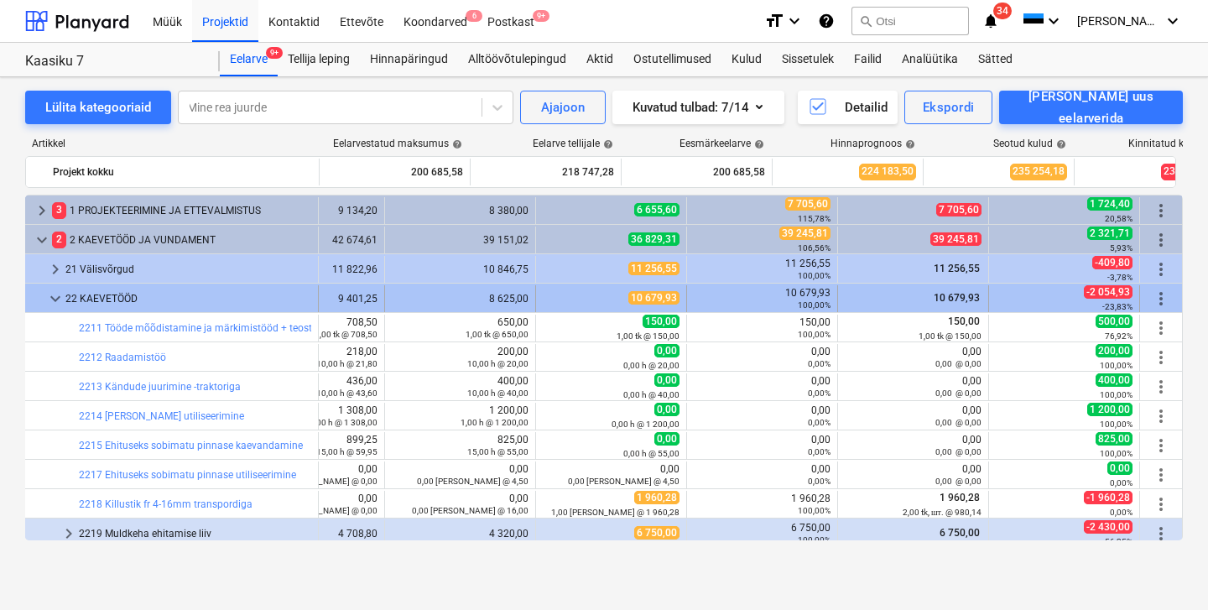
click at [59, 300] on span "keyboard_arrow_down" at bounding box center [55, 299] width 20 height 20
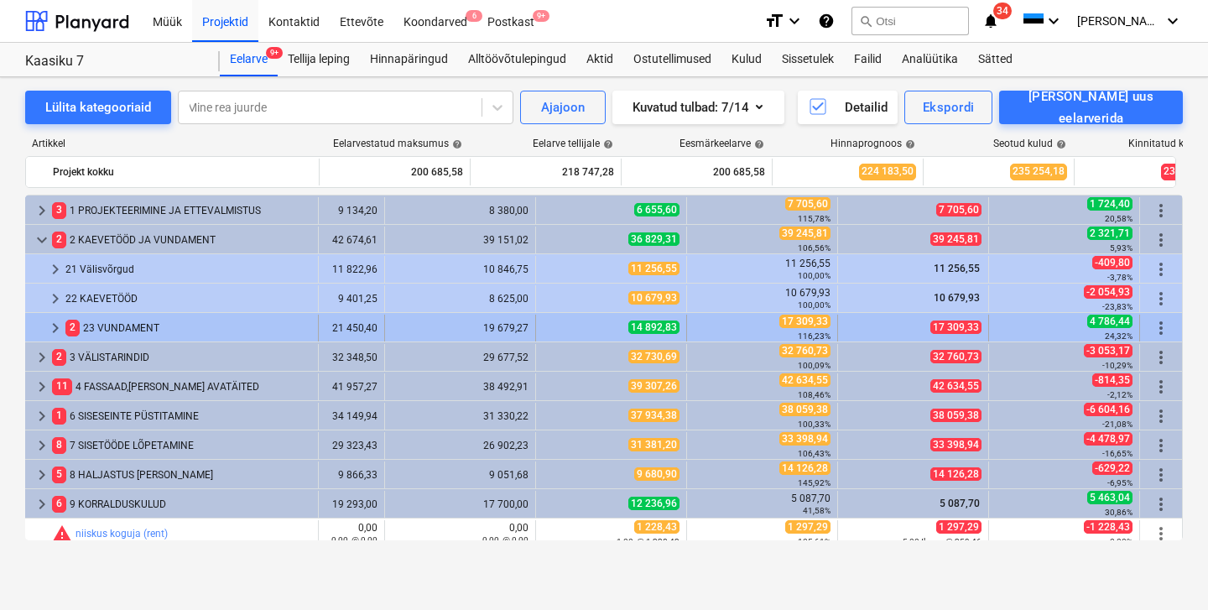
click at [57, 326] on span "keyboard_arrow_right" at bounding box center [55, 328] width 20 height 20
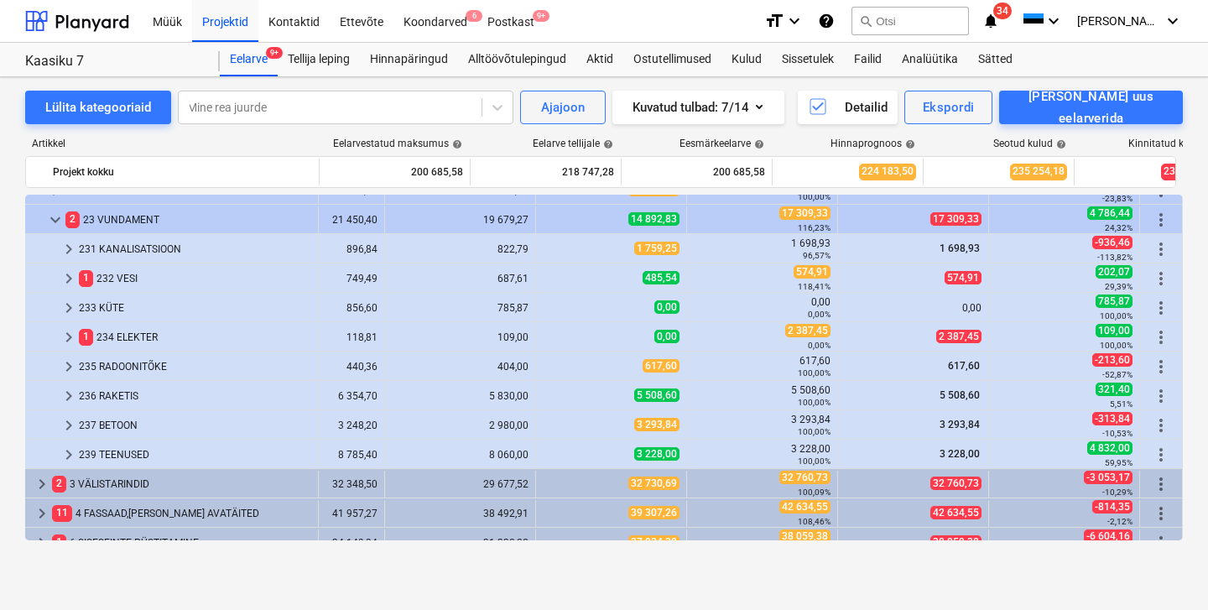
scroll to position [108, 241]
click at [77, 454] on span "keyboard_arrow_right" at bounding box center [69, 455] width 20 height 20
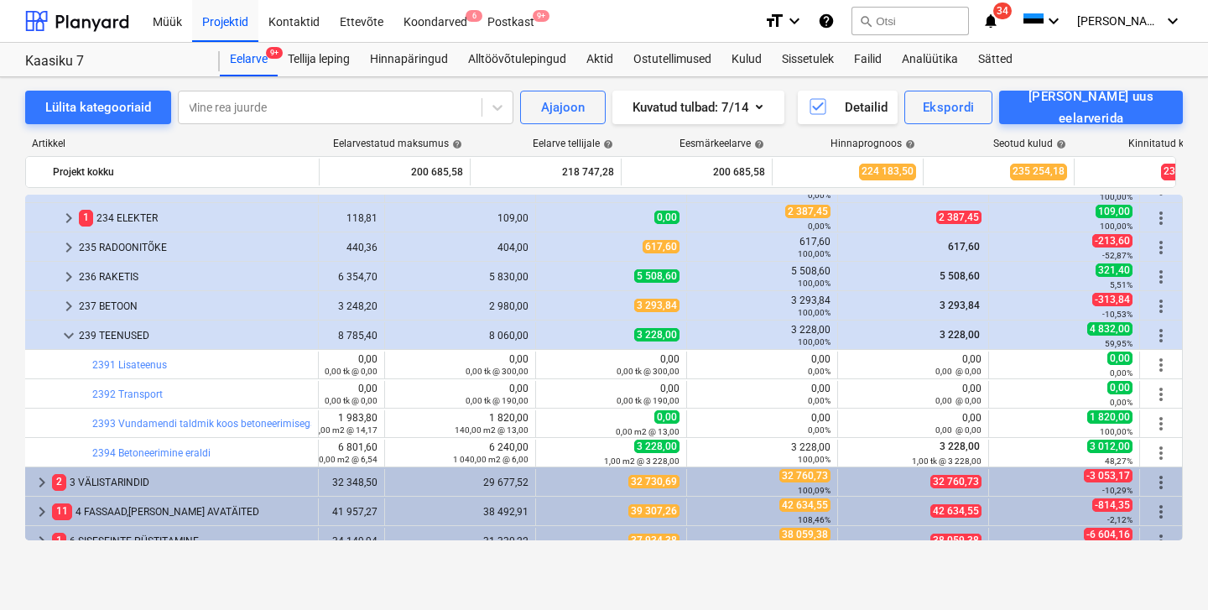
scroll to position [238, 241]
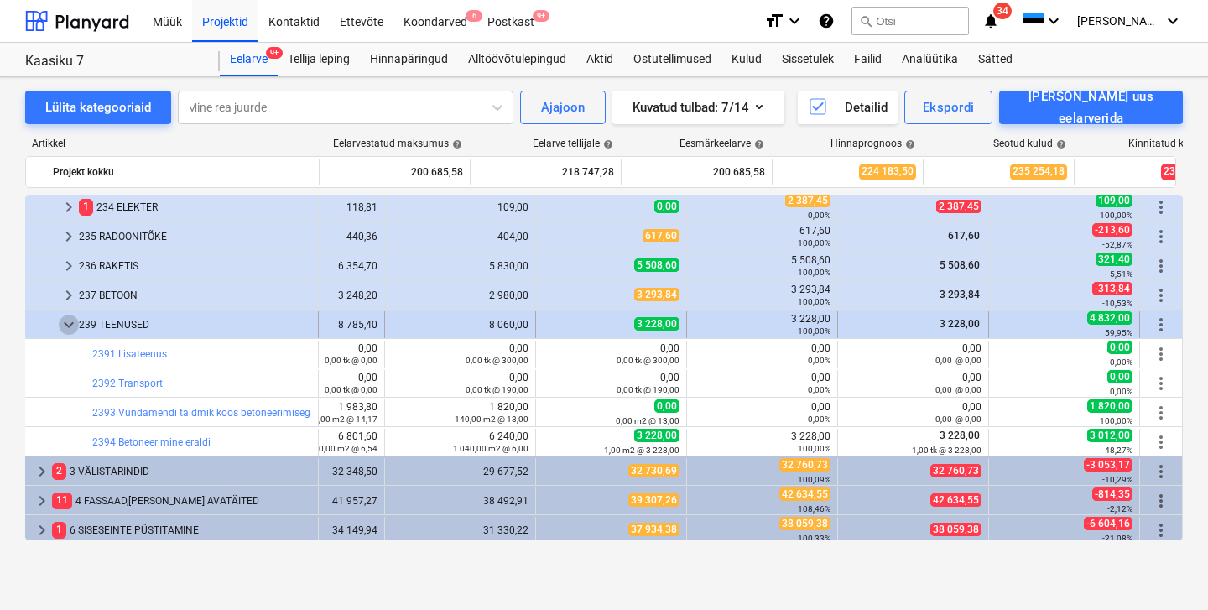
click at [64, 319] on span "keyboard_arrow_down" at bounding box center [69, 325] width 20 height 20
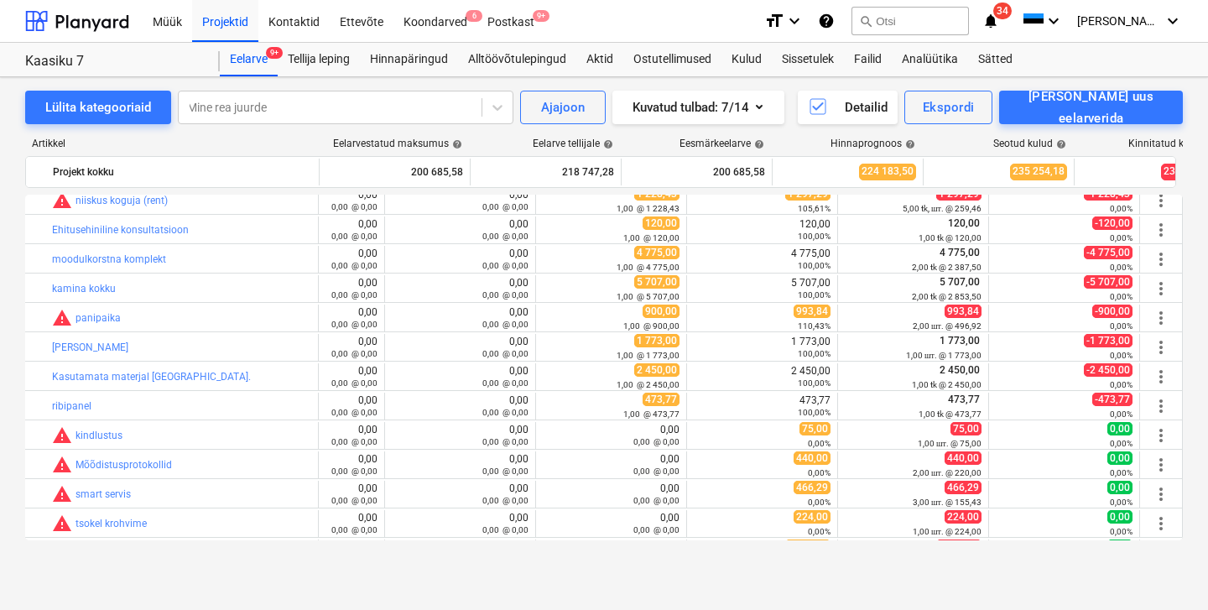
scroll to position [584, 241]
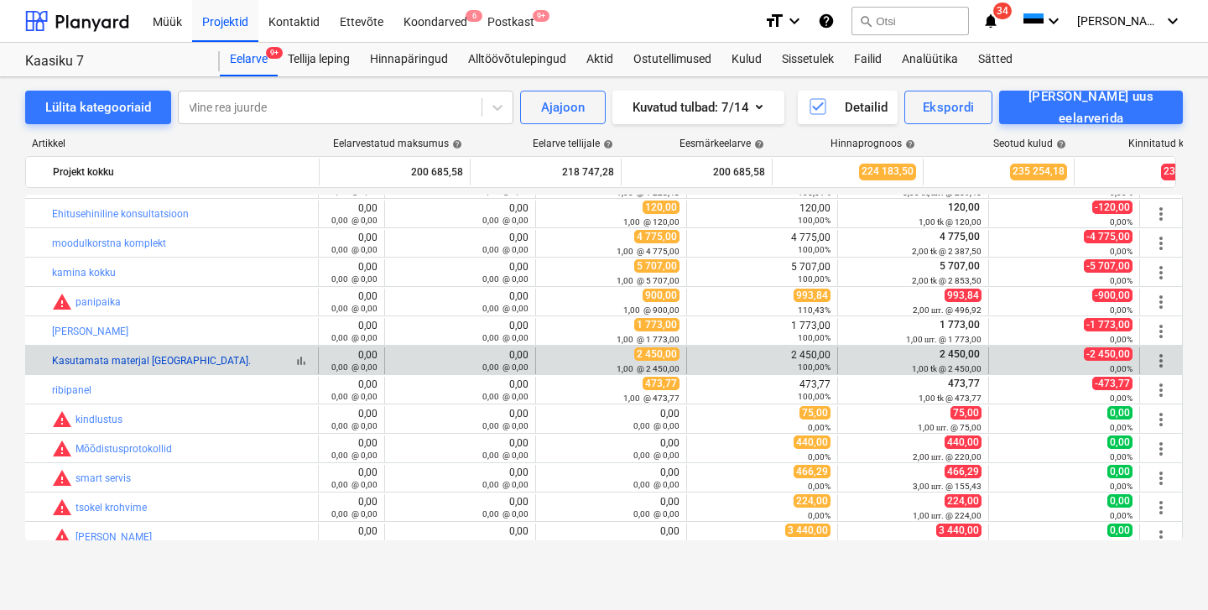
click at [125, 362] on link "Kasutamata materjal [GEOGRAPHIC_DATA]." at bounding box center [151, 361] width 199 height 12
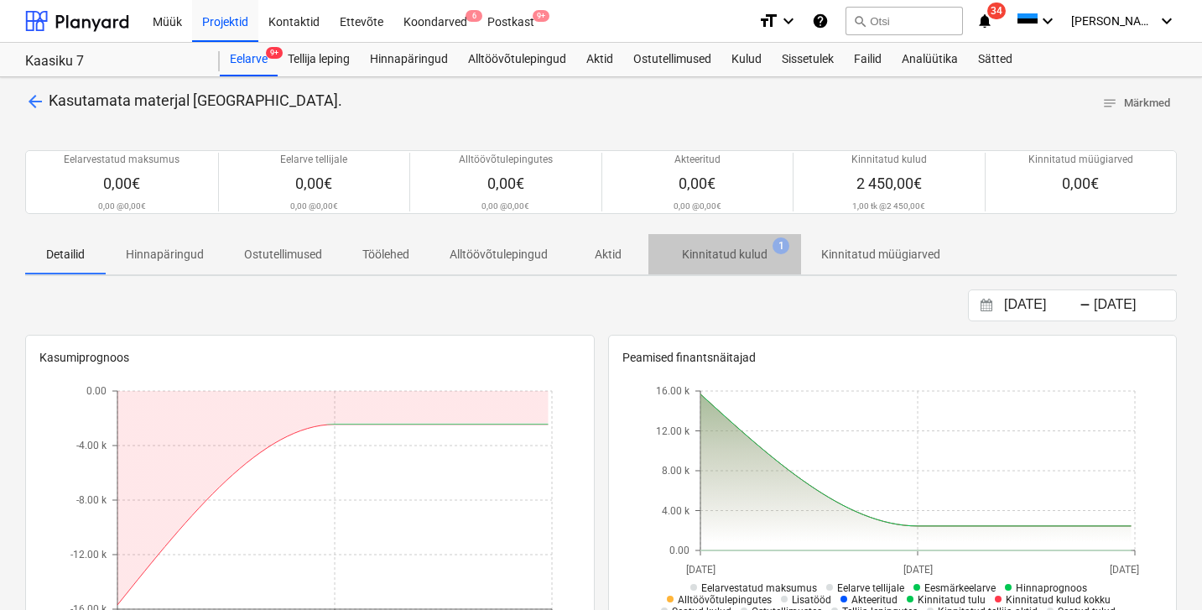
click at [763, 246] on p "Kinnitatud kulud" at bounding box center [725, 255] width 86 height 18
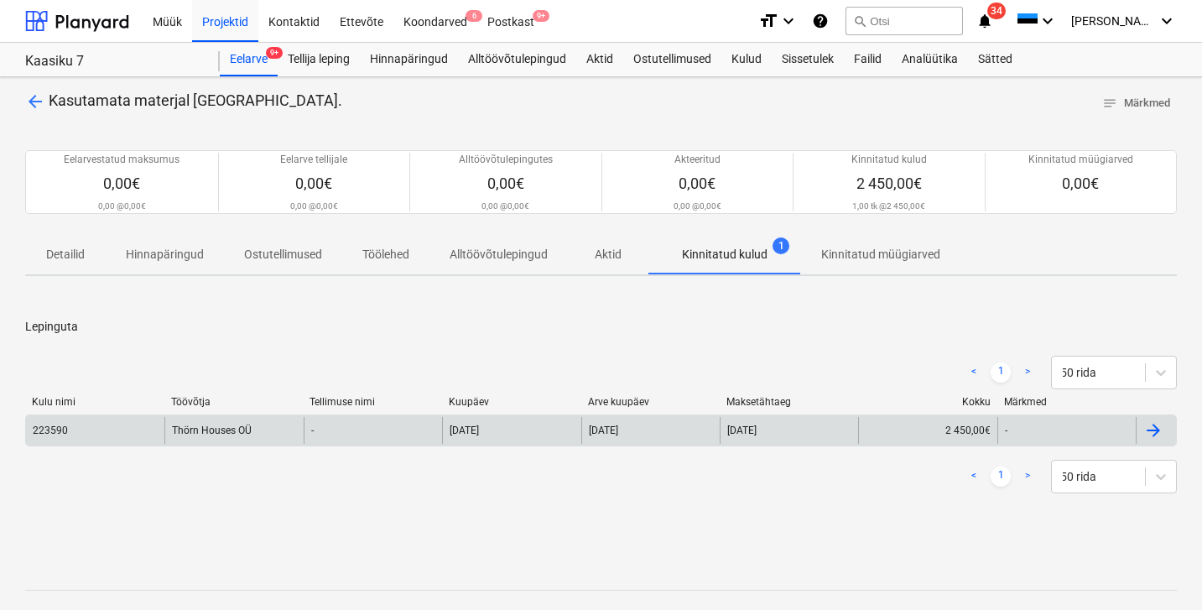
click at [224, 423] on div "Thörn Houses OÜ" at bounding box center [233, 430] width 138 height 27
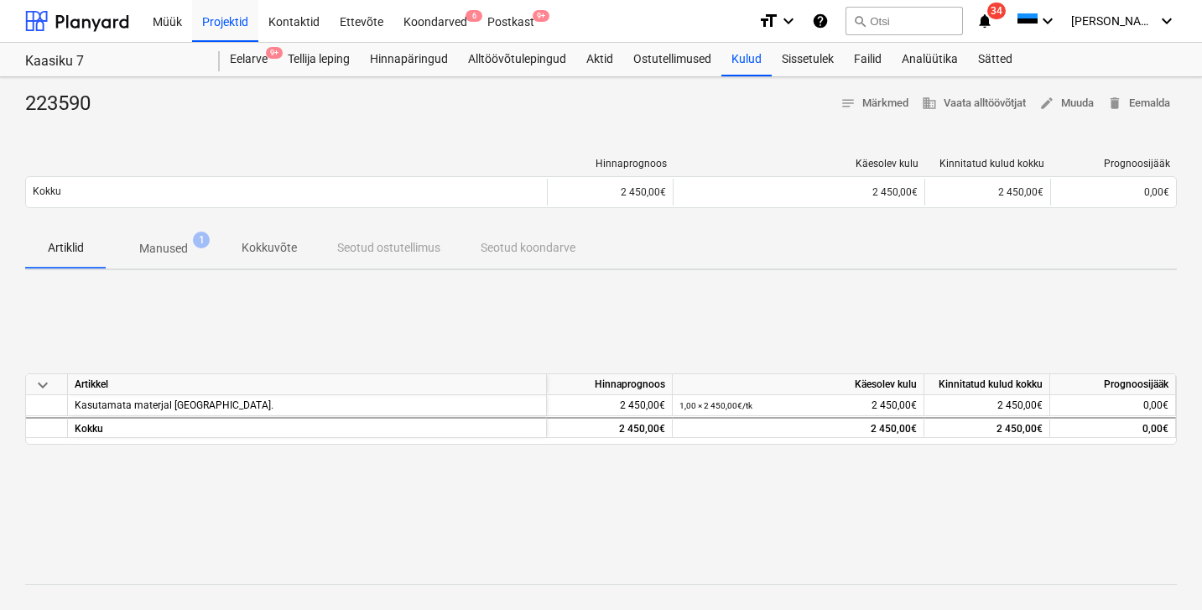
click at [159, 251] on p "Manused" at bounding box center [163, 249] width 49 height 18
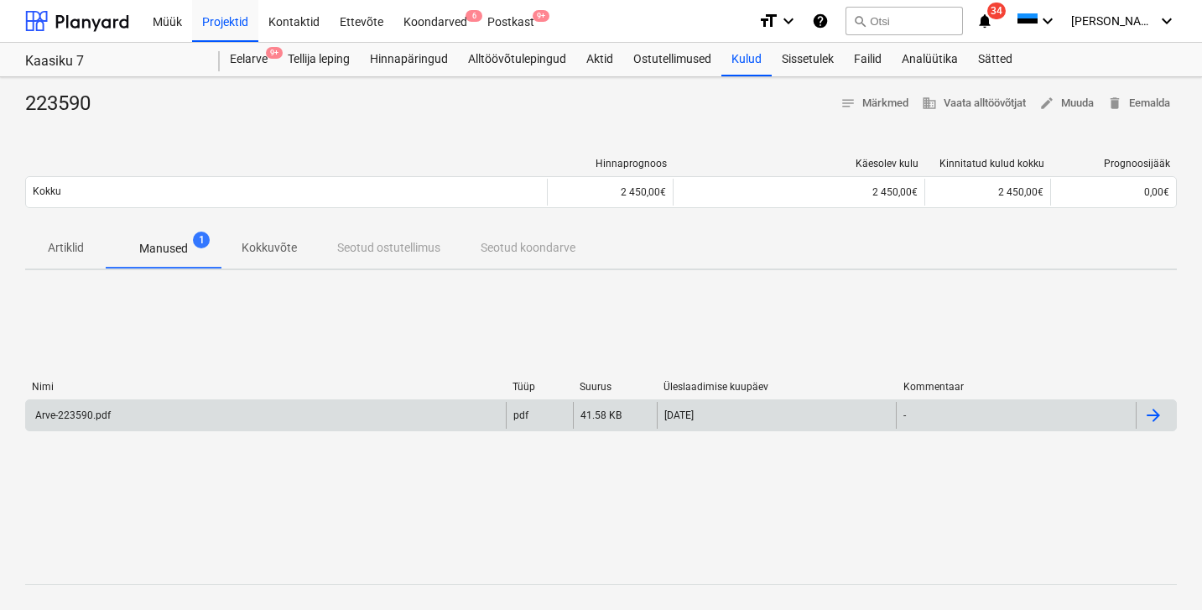
click at [101, 405] on div "Arve-223590.pdf" at bounding box center [266, 415] width 480 height 27
